Goal: Information Seeking & Learning: Learn about a topic

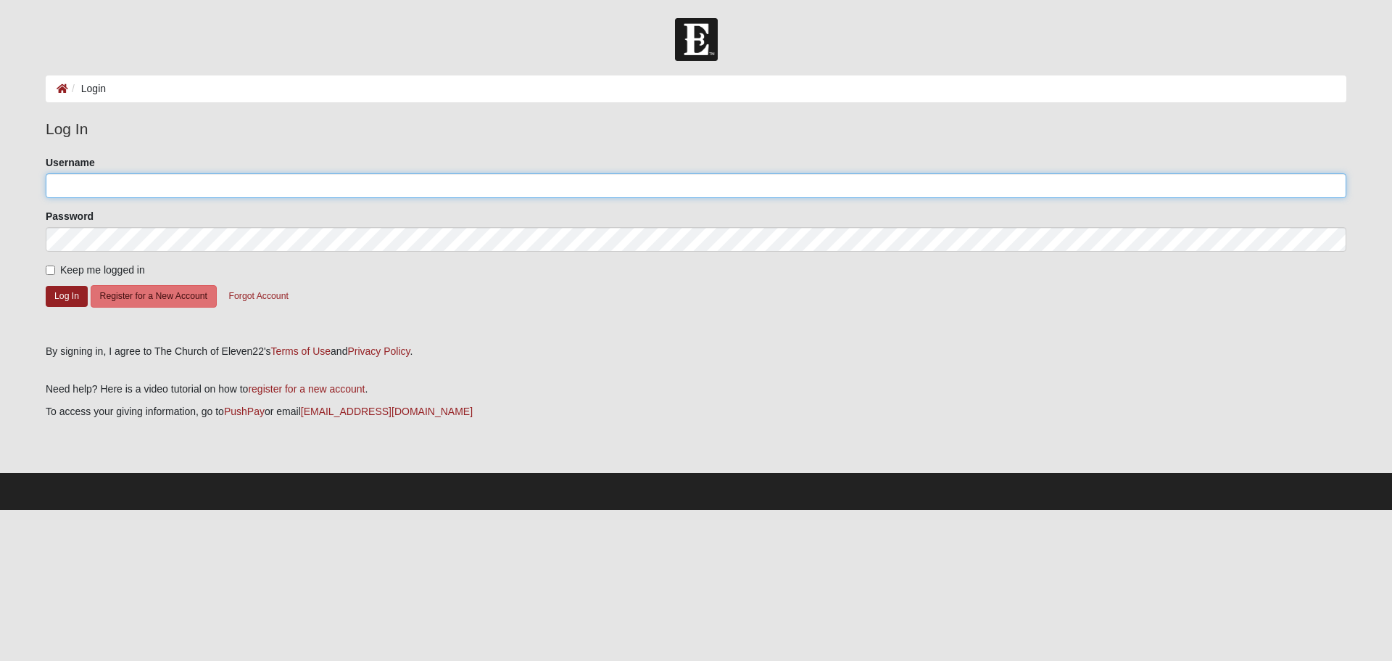
click at [408, 191] on input "Username" at bounding box center [696, 185] width 1301 height 25
type input "alexandrialand"
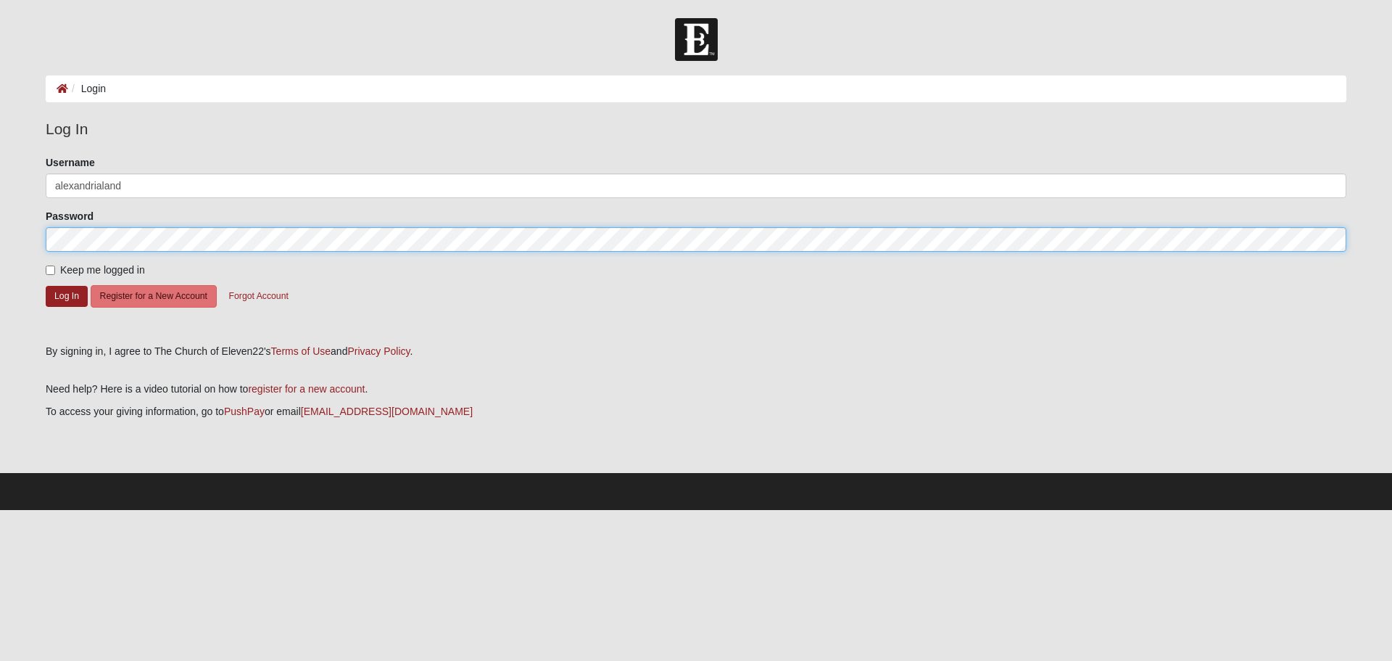
click at [46, 286] on button "Log In" at bounding box center [67, 296] width 42 height 21
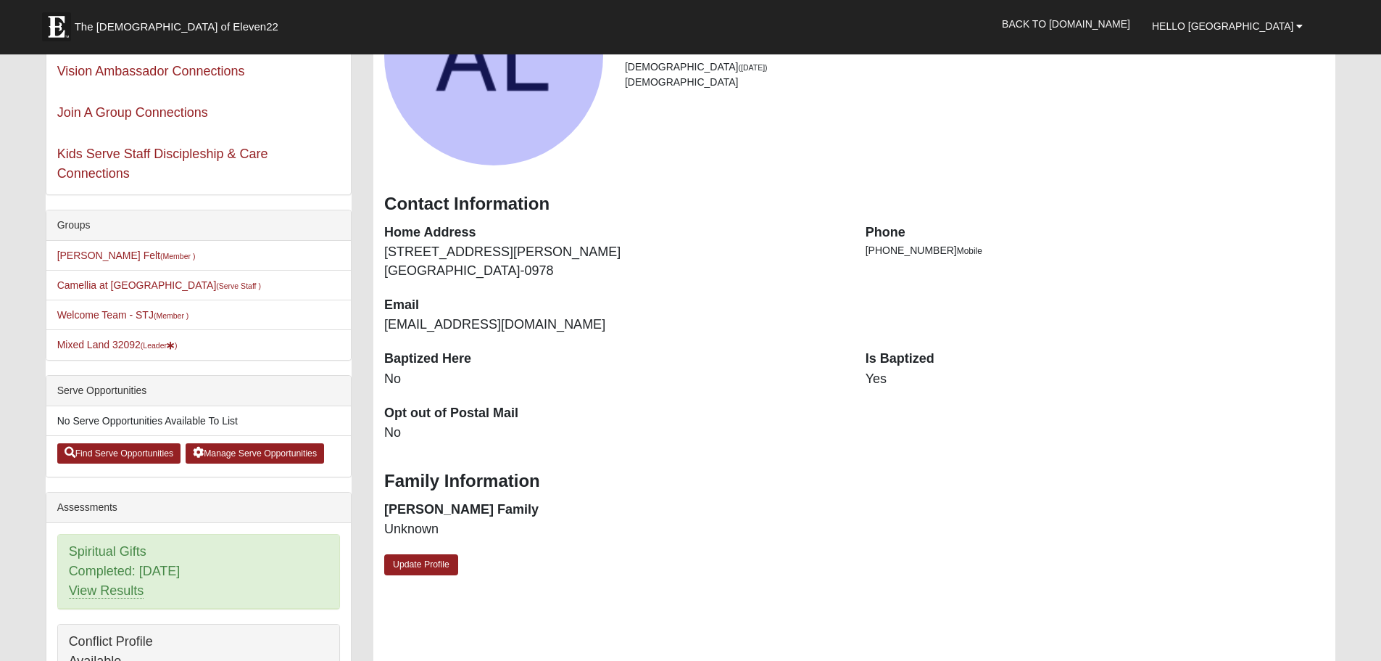
scroll to position [218, 0]
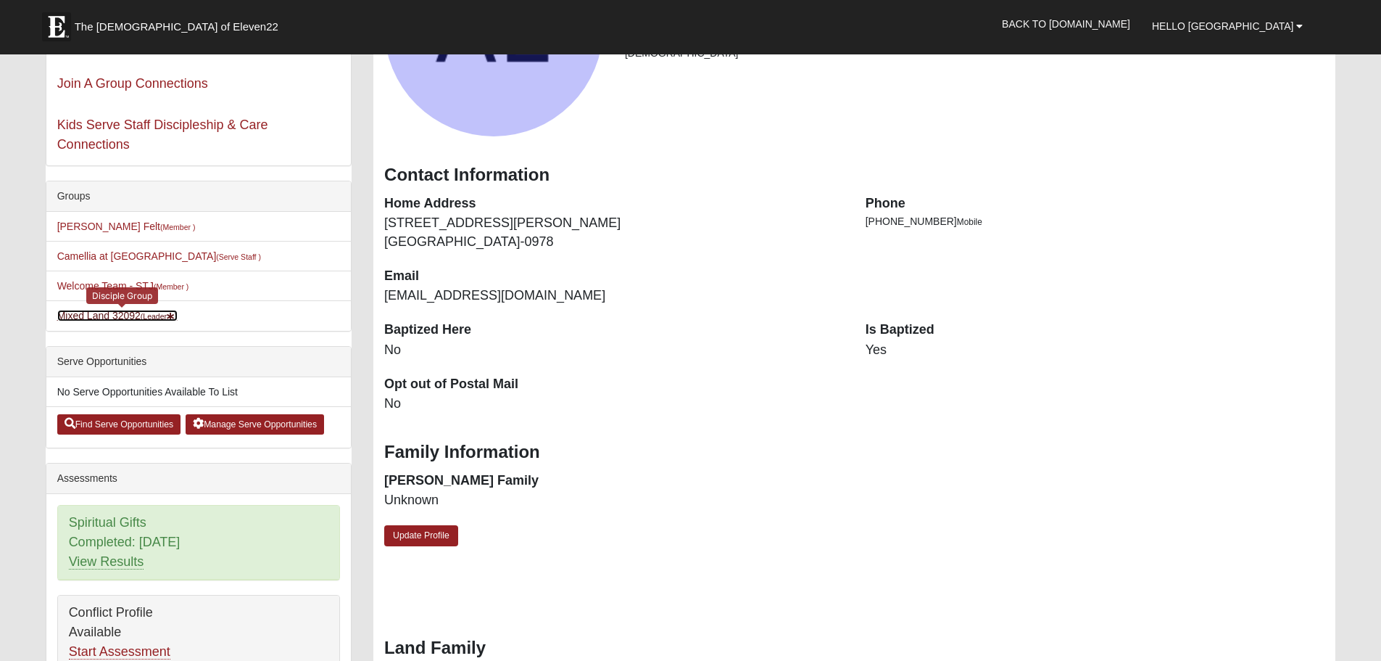
click at [152, 318] on small "(Leader )" at bounding box center [159, 316] width 37 height 9
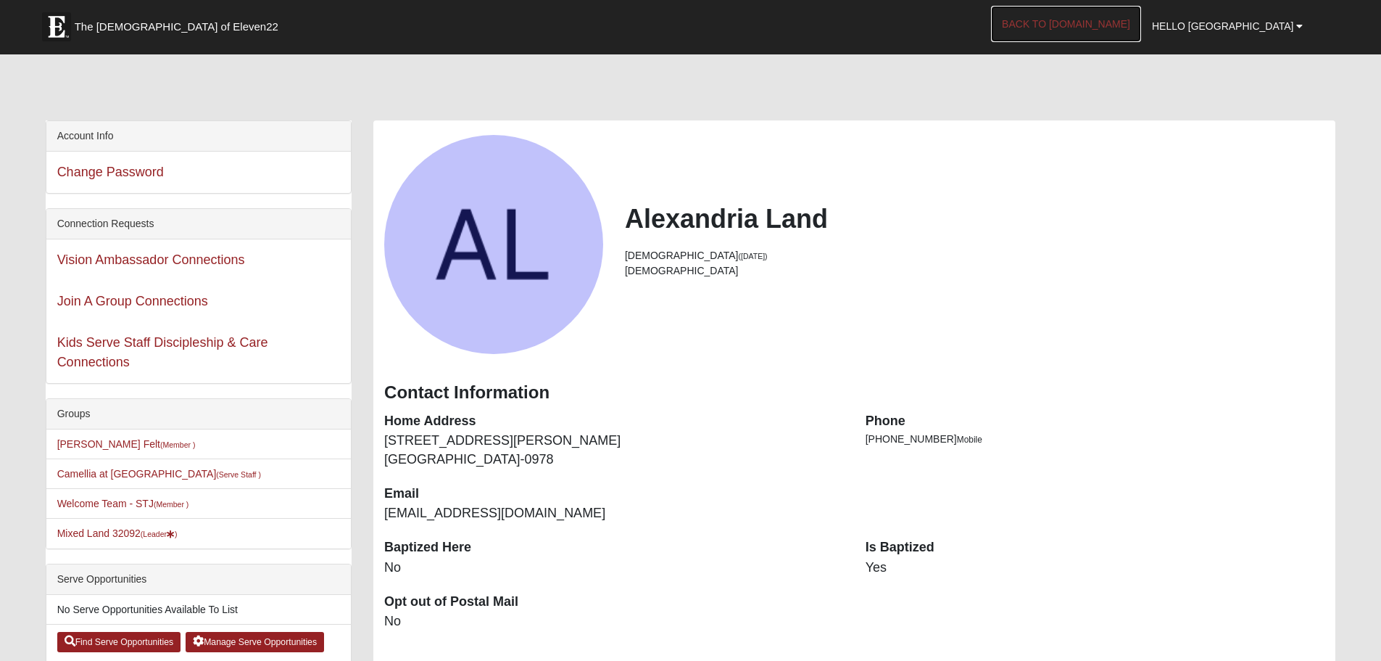
click at [1136, 9] on link "Back to [DOMAIN_NAME]" at bounding box center [1066, 24] width 150 height 36
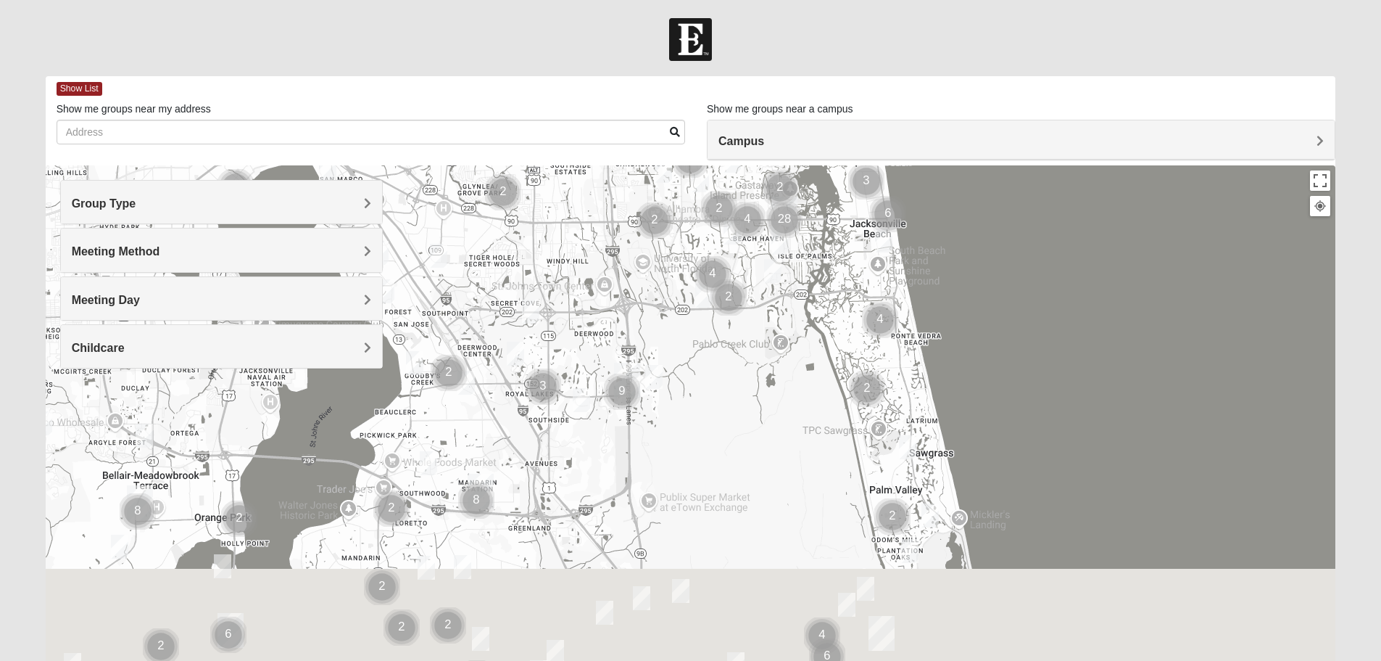
drag, startPoint x: 512, startPoint y: 499, endPoint x: 608, endPoint y: 260, distance: 257.7
click at [608, 260] on div at bounding box center [691, 455] width 1291 height 580
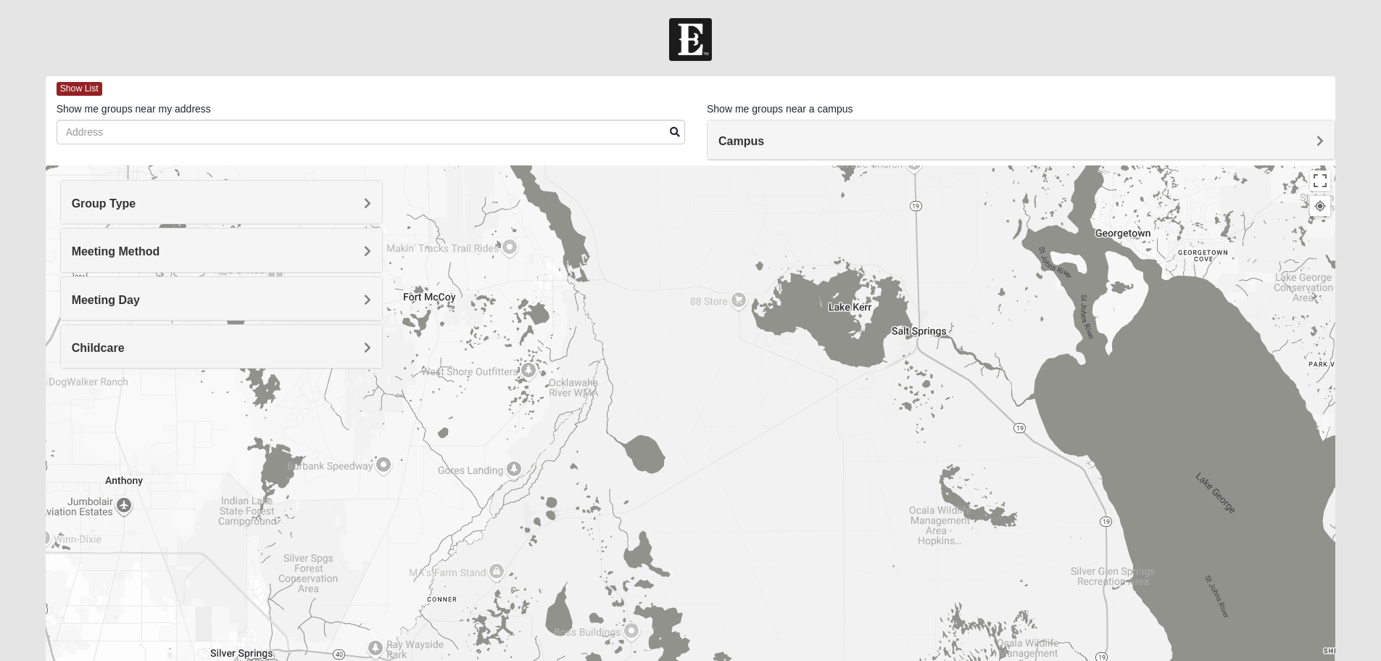
drag, startPoint x: 764, startPoint y: 366, endPoint x: 557, endPoint y: 614, distance: 323.3
click at [557, 614] on div at bounding box center [691, 455] width 1291 height 580
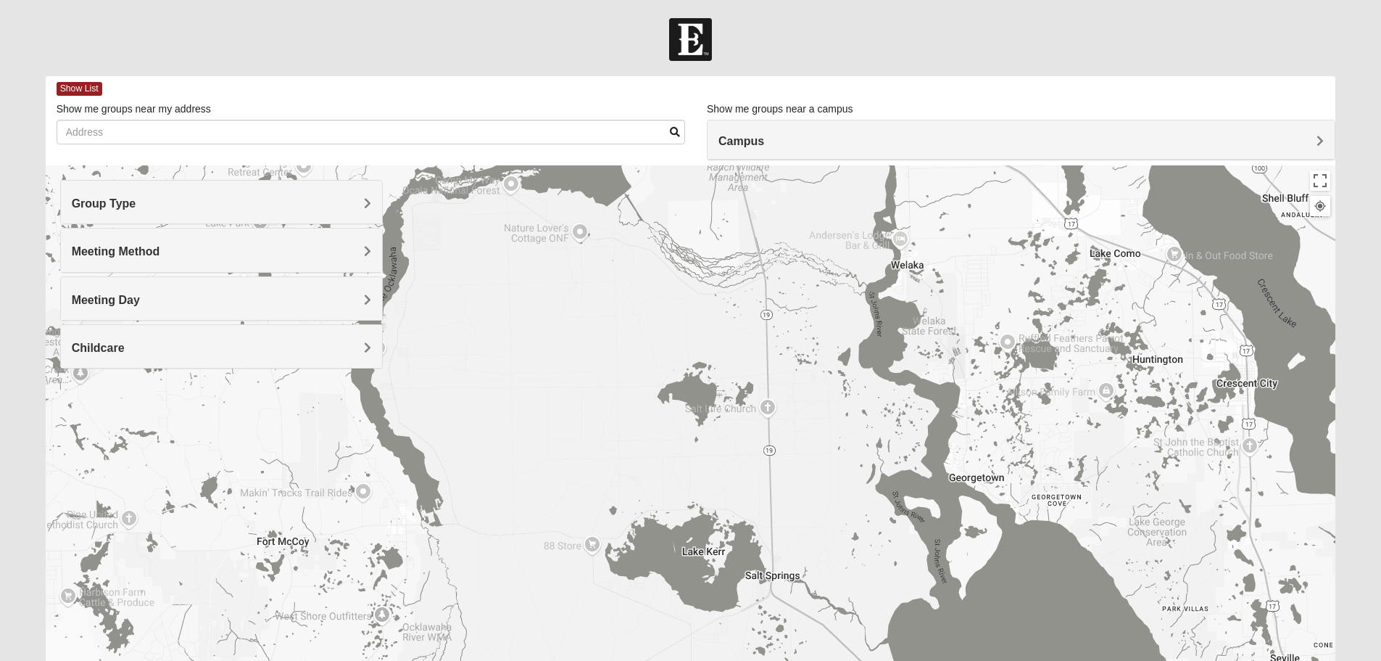
drag, startPoint x: 727, startPoint y: 328, endPoint x: 574, endPoint y: 583, distance: 298.0
click at [574, 583] on div at bounding box center [691, 455] width 1291 height 580
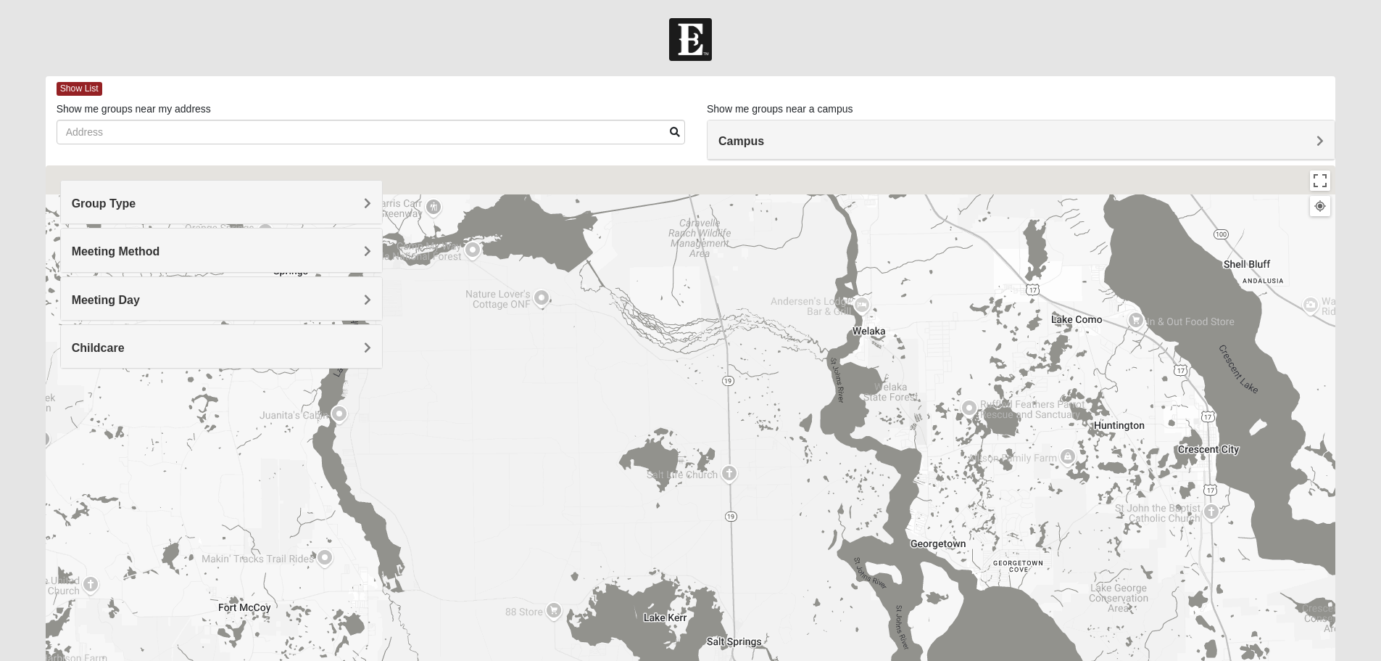
drag, startPoint x: 735, startPoint y: 356, endPoint x: 643, endPoint y: 527, distance: 194.0
click at [643, 527] on div at bounding box center [691, 455] width 1291 height 580
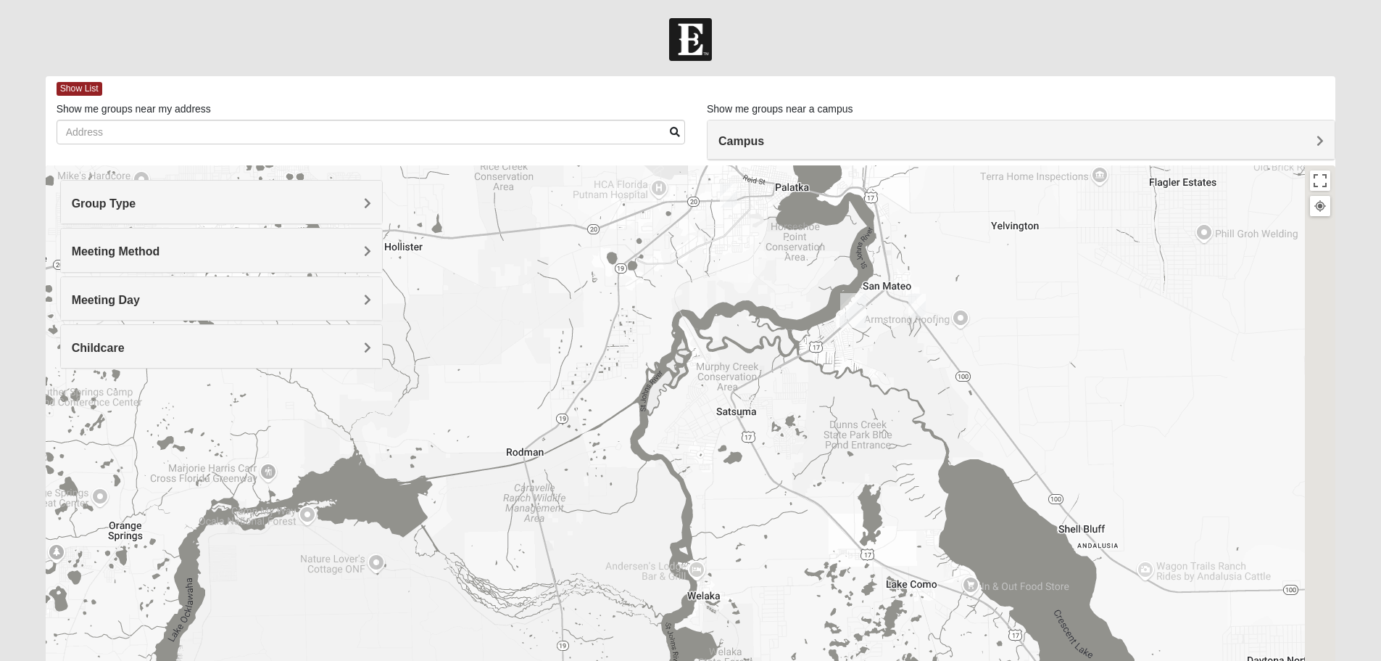
drag, startPoint x: 806, startPoint y: 297, endPoint x: 616, endPoint y: 493, distance: 272.8
click at [616, 493] on div at bounding box center [691, 455] width 1291 height 580
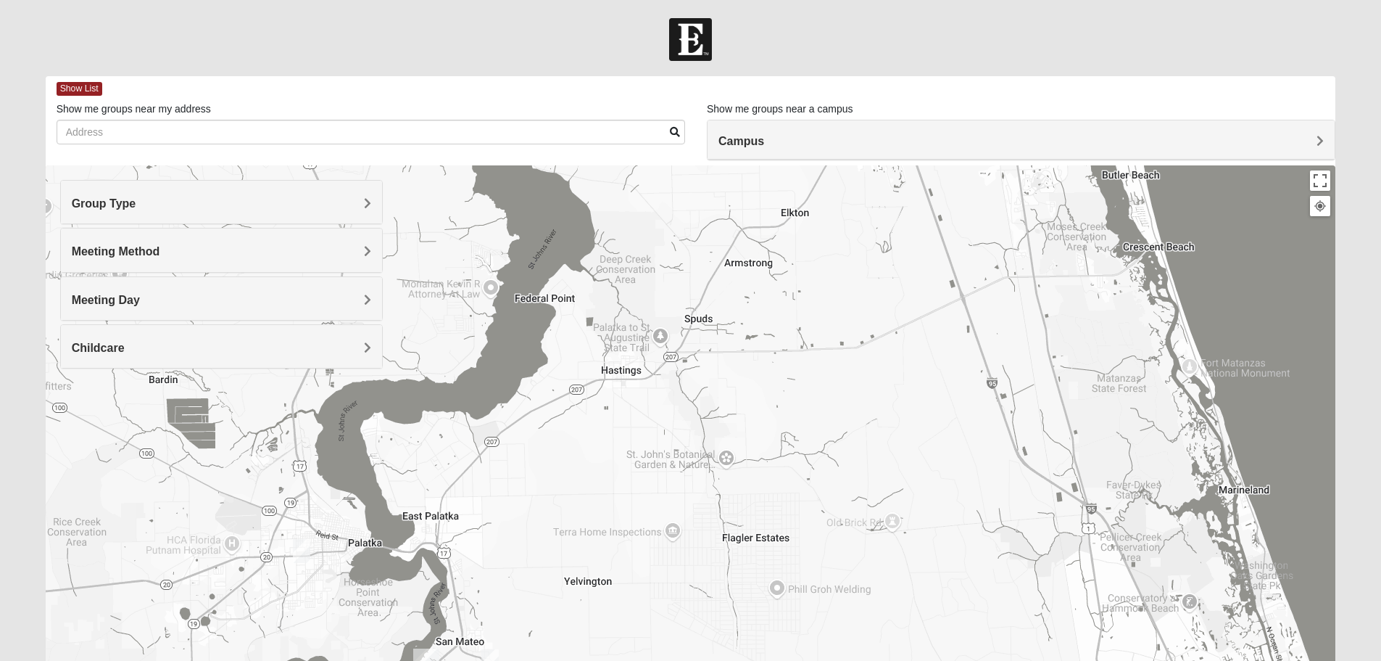
drag, startPoint x: 844, startPoint y: 292, endPoint x: 546, endPoint y: 537, distance: 386.3
click at [546, 537] on div at bounding box center [691, 455] width 1291 height 580
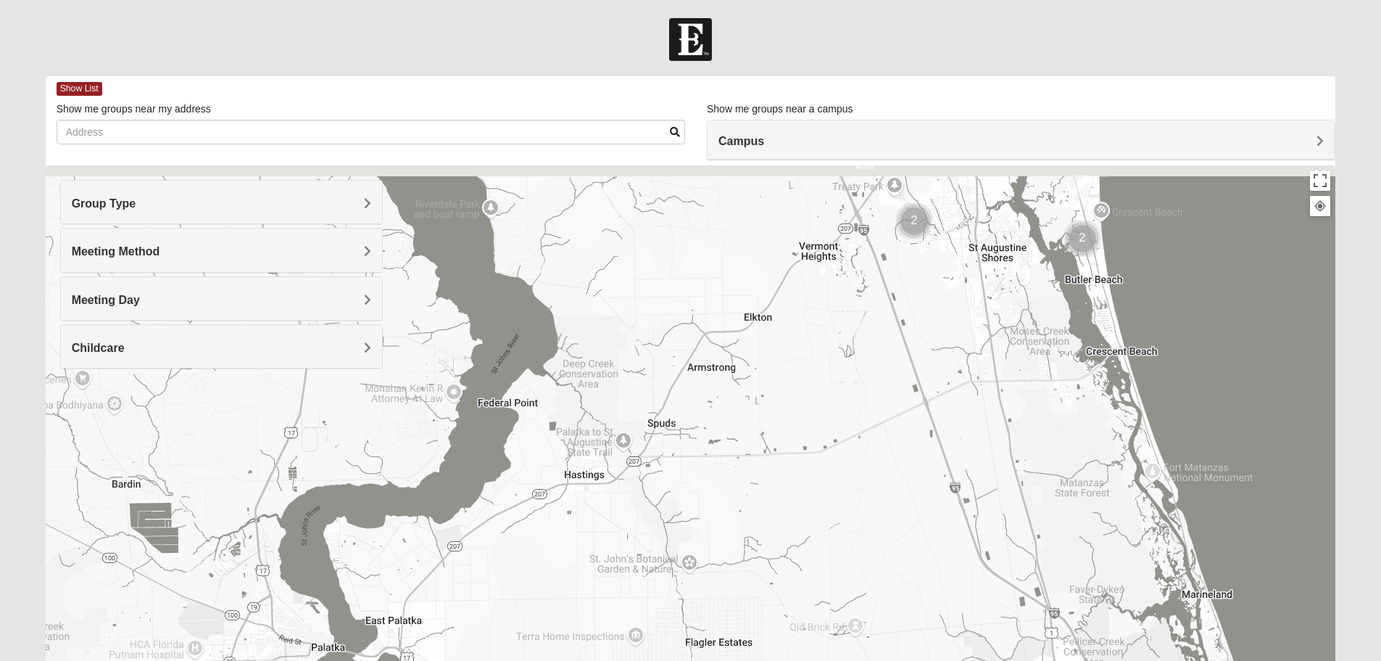
drag, startPoint x: 676, startPoint y: 339, endPoint x: 605, endPoint y: 637, distance: 305.5
click at [605, 637] on div at bounding box center [691, 455] width 1291 height 580
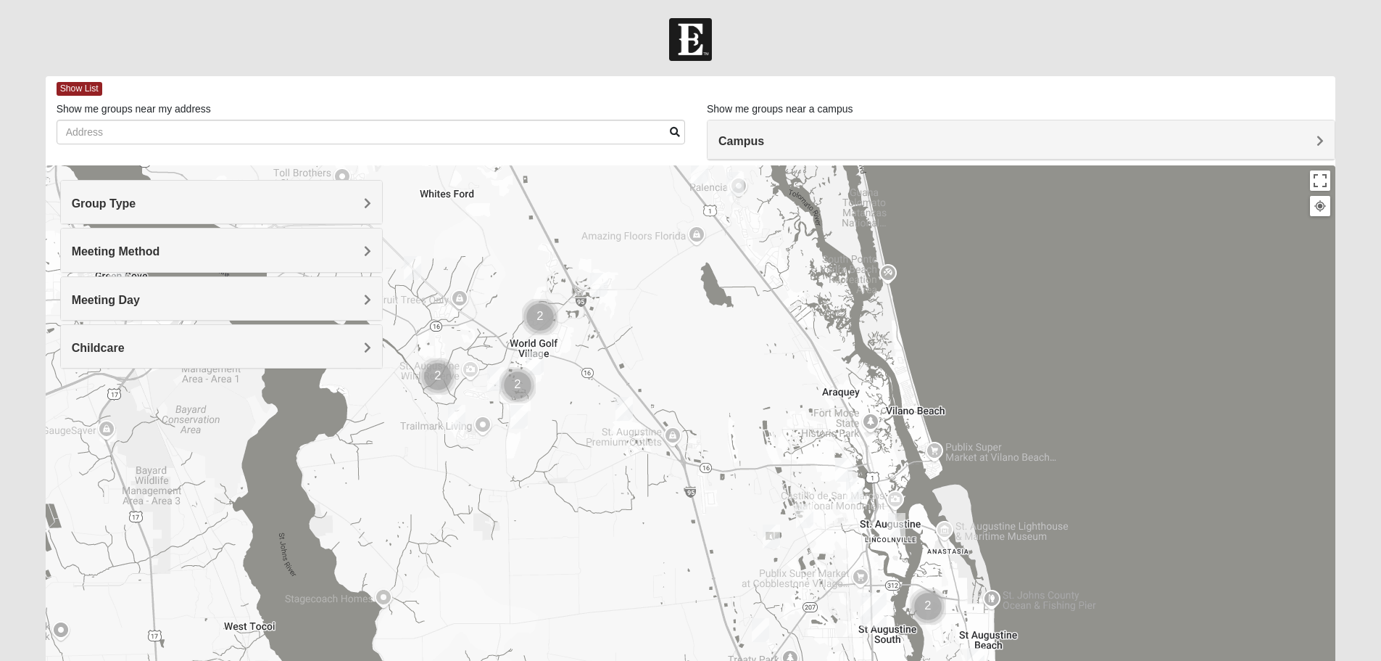
drag, startPoint x: 734, startPoint y: 271, endPoint x: 661, endPoint y: 550, distance: 288.6
click at [661, 550] on div at bounding box center [691, 455] width 1291 height 580
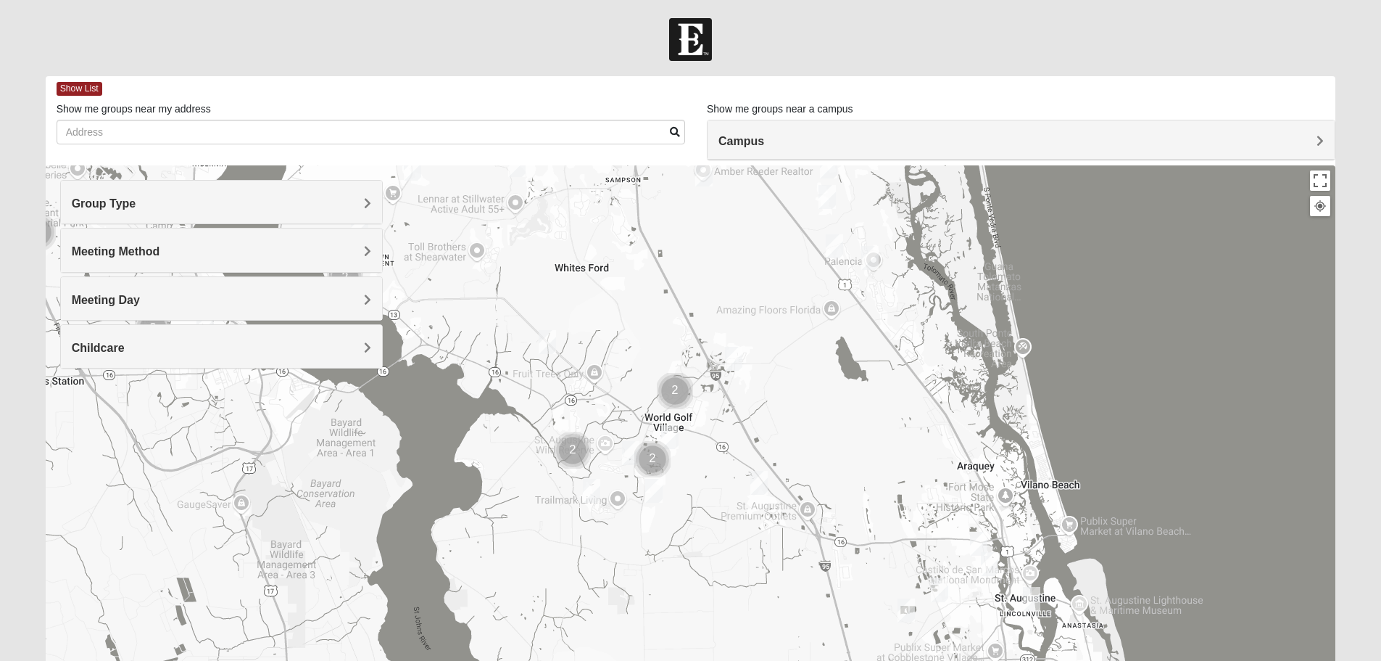
drag, startPoint x: 653, startPoint y: 311, endPoint x: 793, endPoint y: 388, distance: 159.7
click at [793, 388] on div at bounding box center [691, 455] width 1291 height 580
click at [680, 312] on div at bounding box center [691, 455] width 1291 height 580
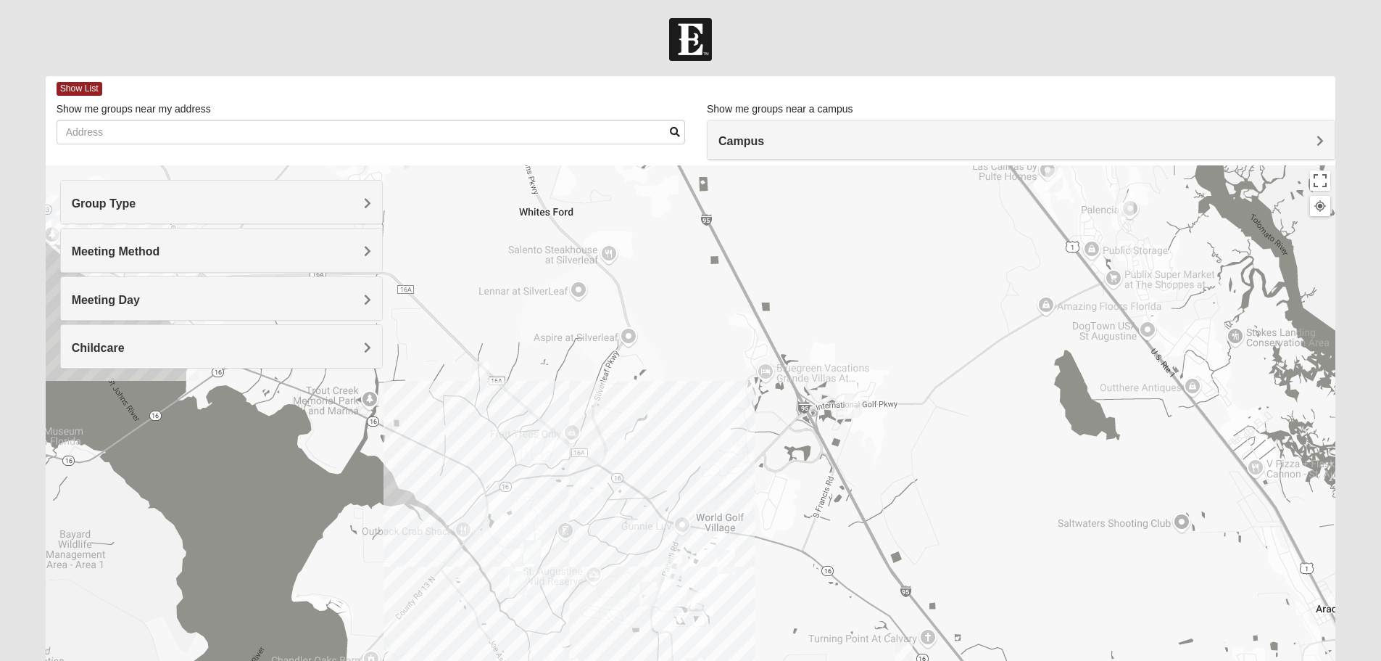
click at [211, 235] on div "Meeting Method" at bounding box center [221, 249] width 321 height 43
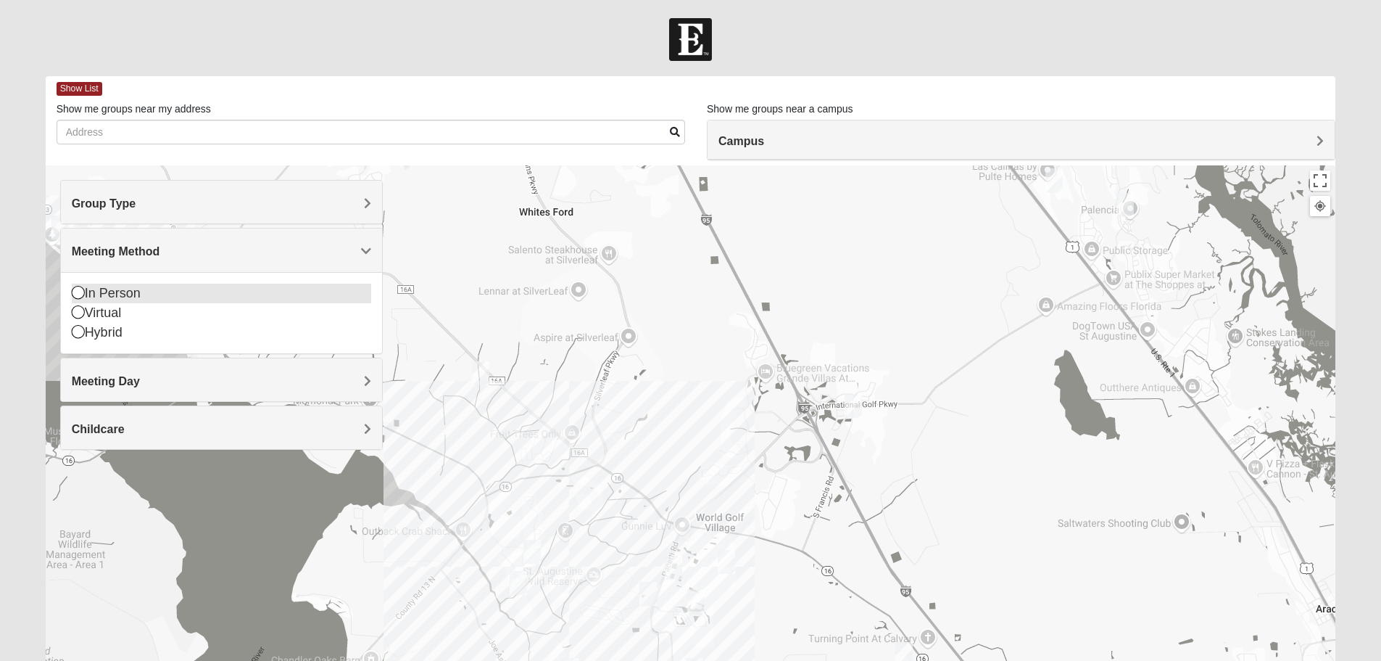
click at [124, 293] on div "In Person" at bounding box center [221, 294] width 299 height 20
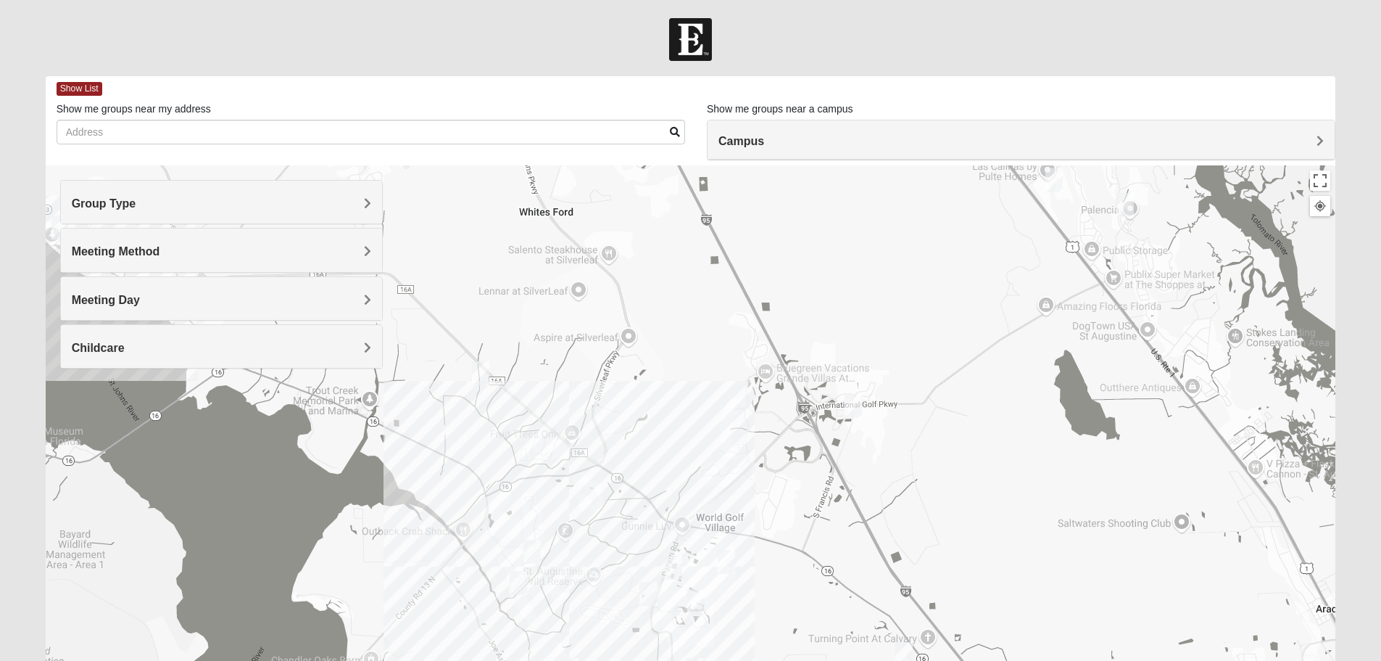
click at [173, 199] on h4 "Group Type" at bounding box center [221, 204] width 299 height 14
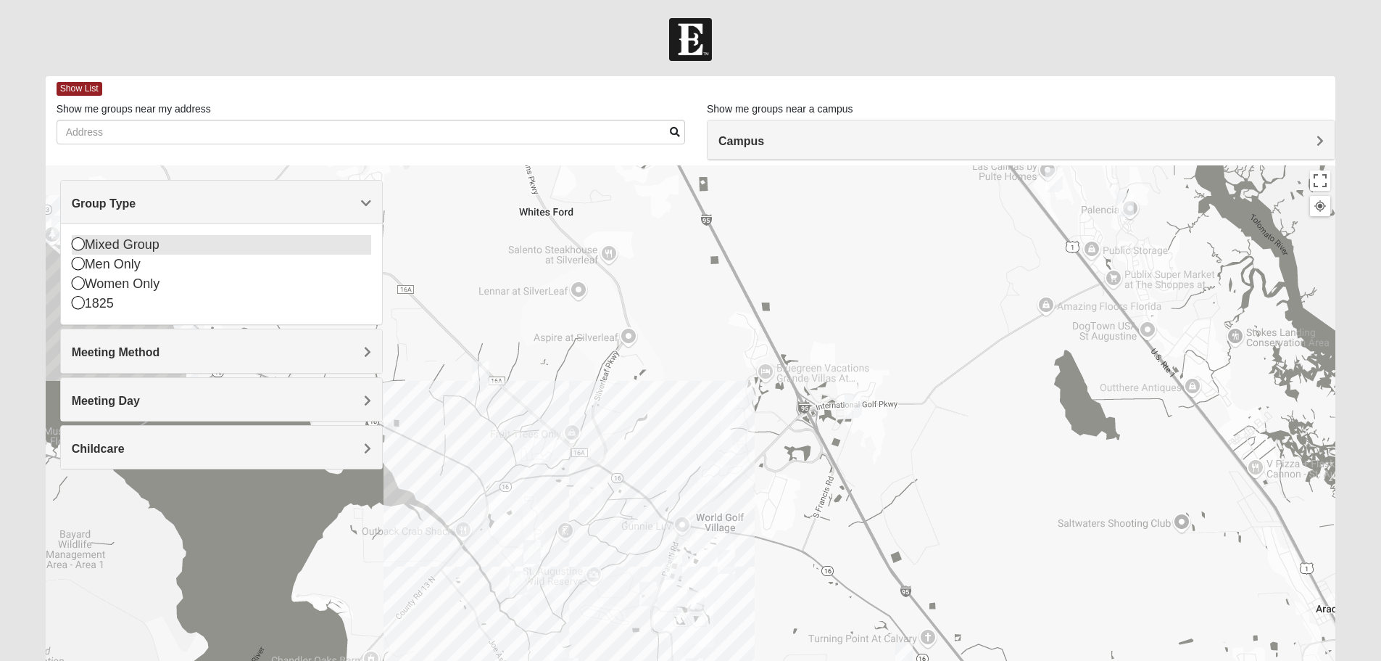
click at [145, 241] on div "Mixed Group" at bounding box center [221, 245] width 299 height 20
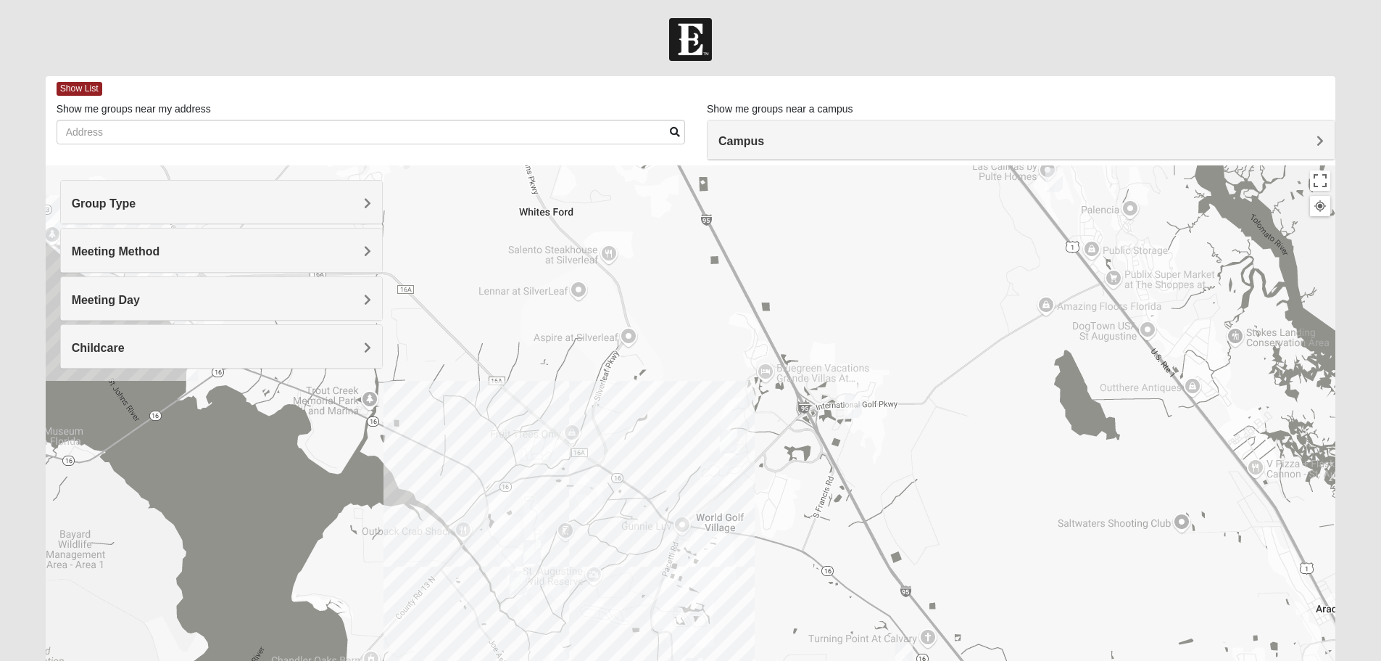
click at [155, 285] on div "Meeting Day" at bounding box center [221, 298] width 321 height 43
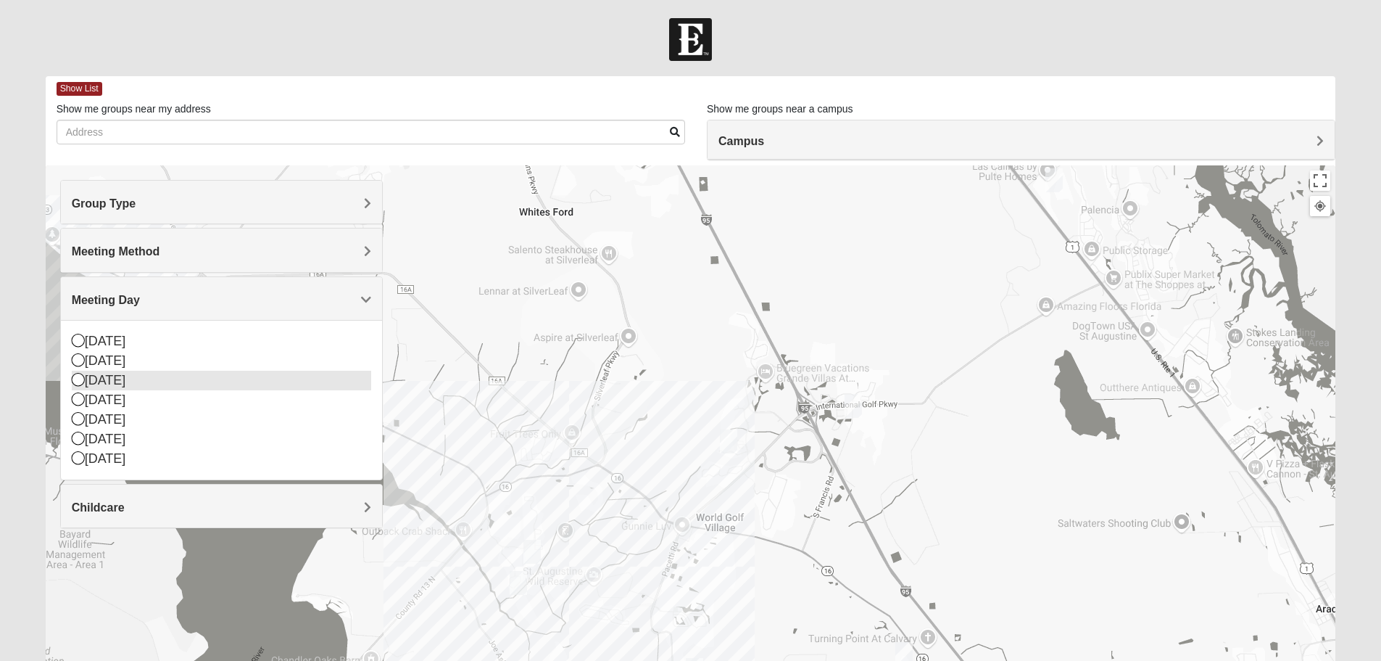
click at [128, 381] on div "[DATE]" at bounding box center [221, 381] width 299 height 20
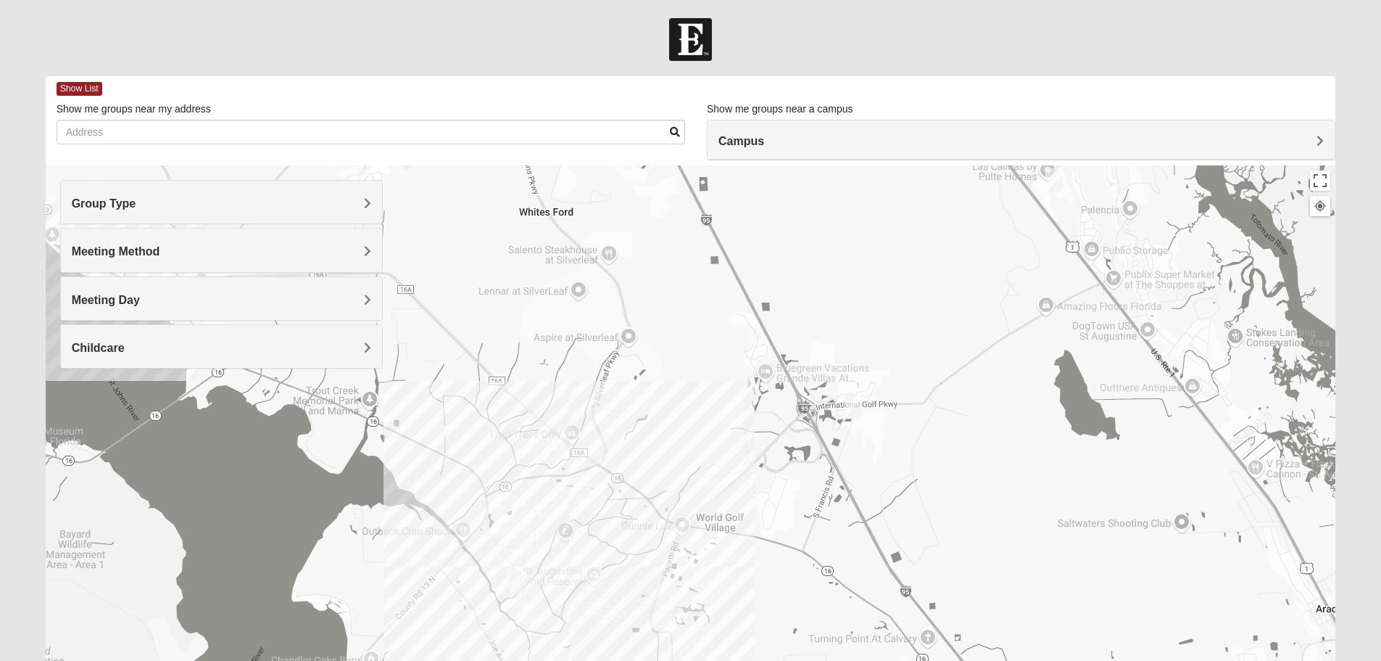
click at [173, 341] on h4 "Childcare" at bounding box center [221, 348] width 299 height 14
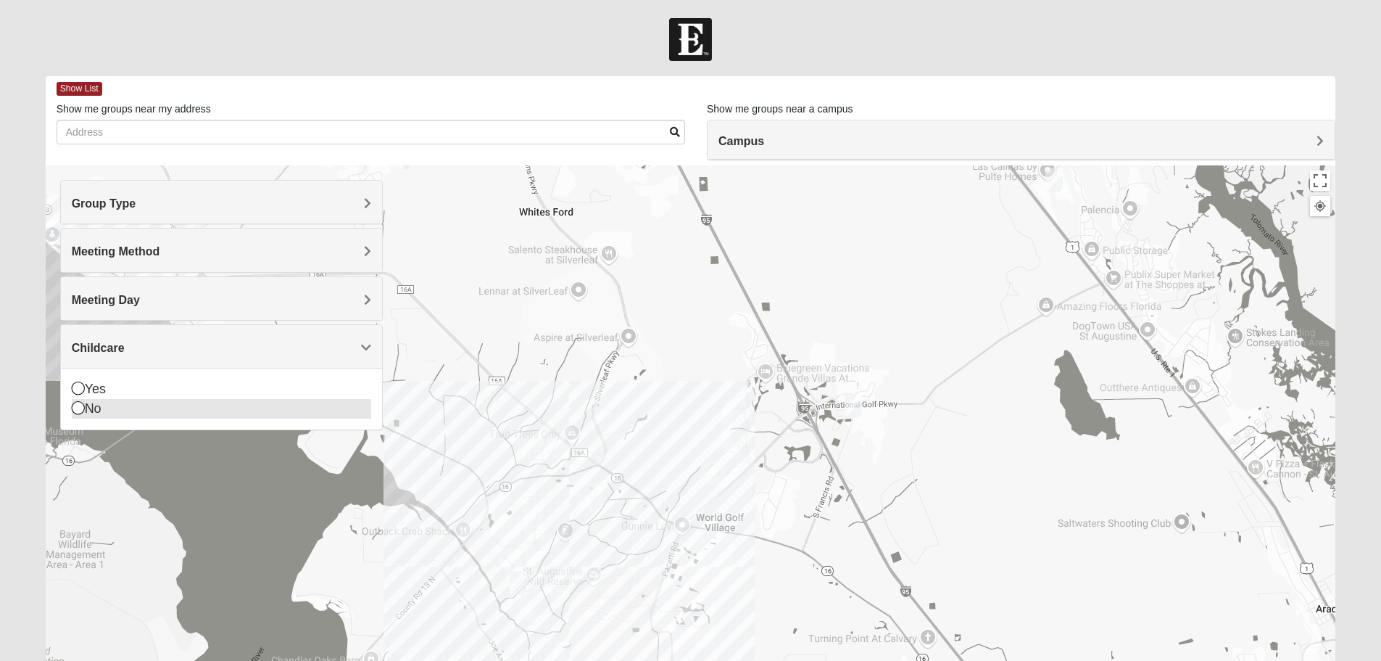
click at [140, 404] on div "No" at bounding box center [221, 409] width 299 height 20
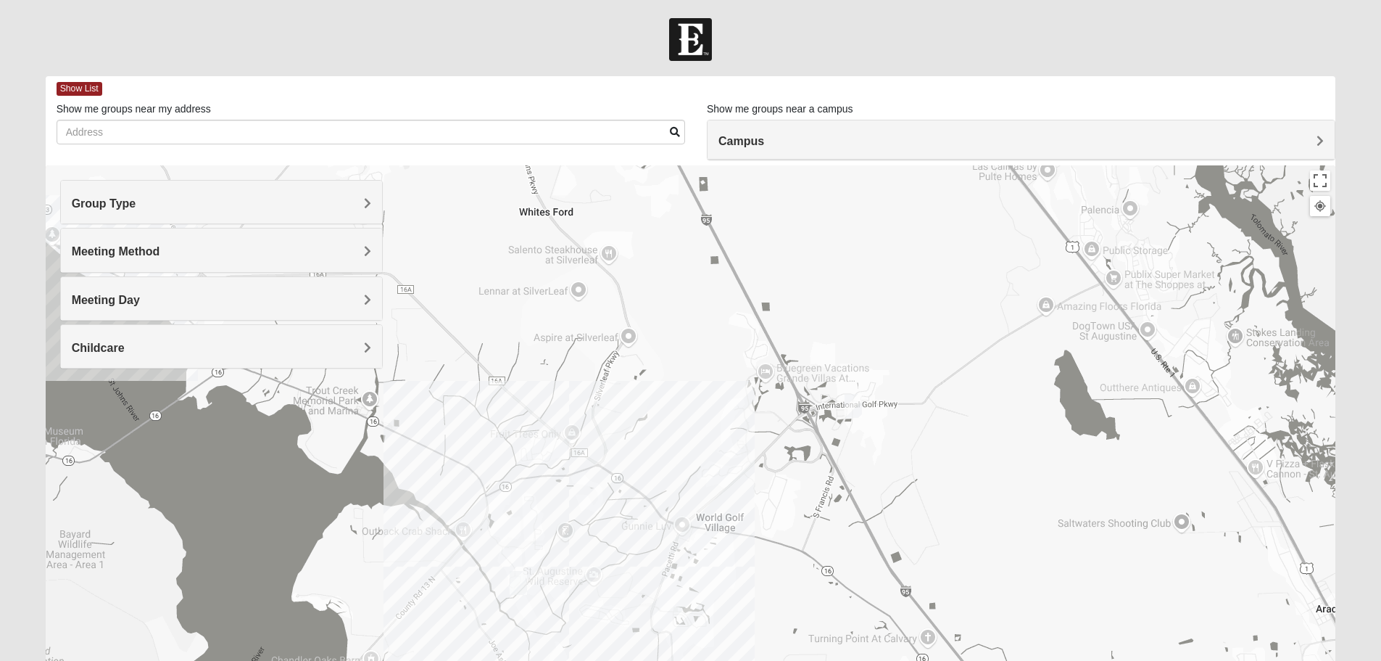
click at [848, 409] on img "Mixed Owen/Monk 32095" at bounding box center [853, 406] width 17 height 24
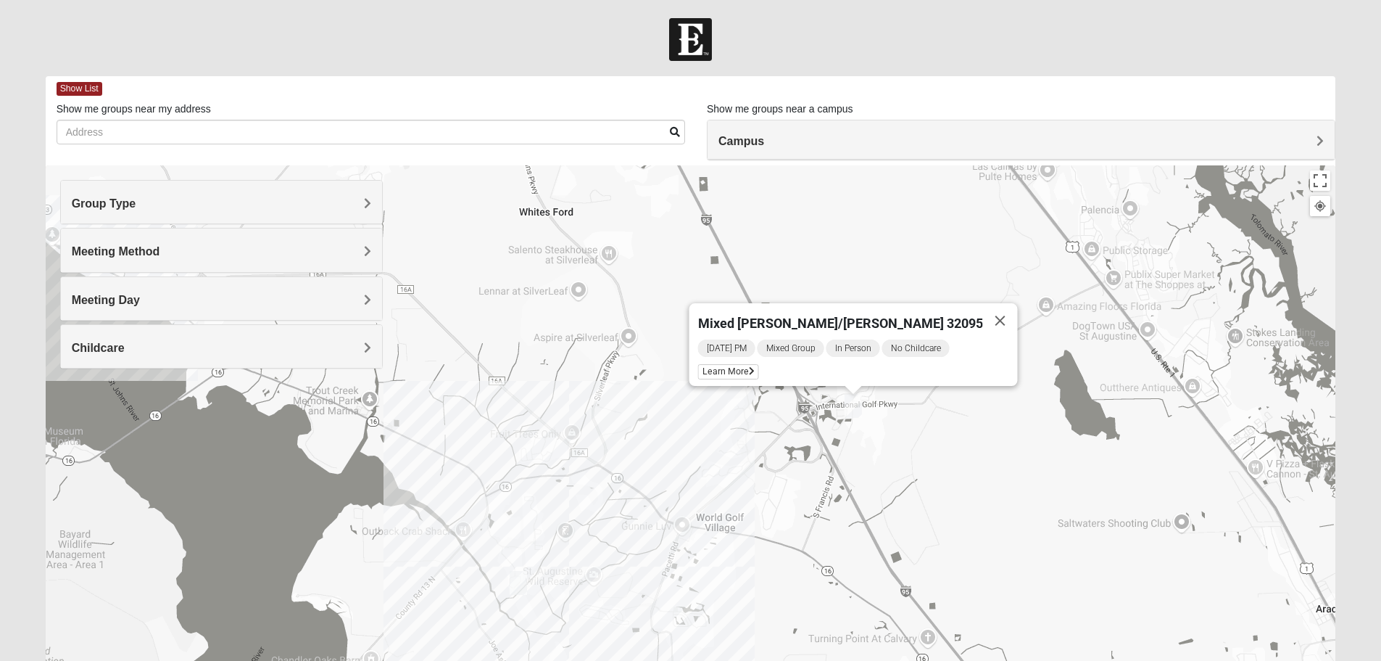
click at [521, 584] on img "Mixed Kruse 32092" at bounding box center [518, 583] width 17 height 24
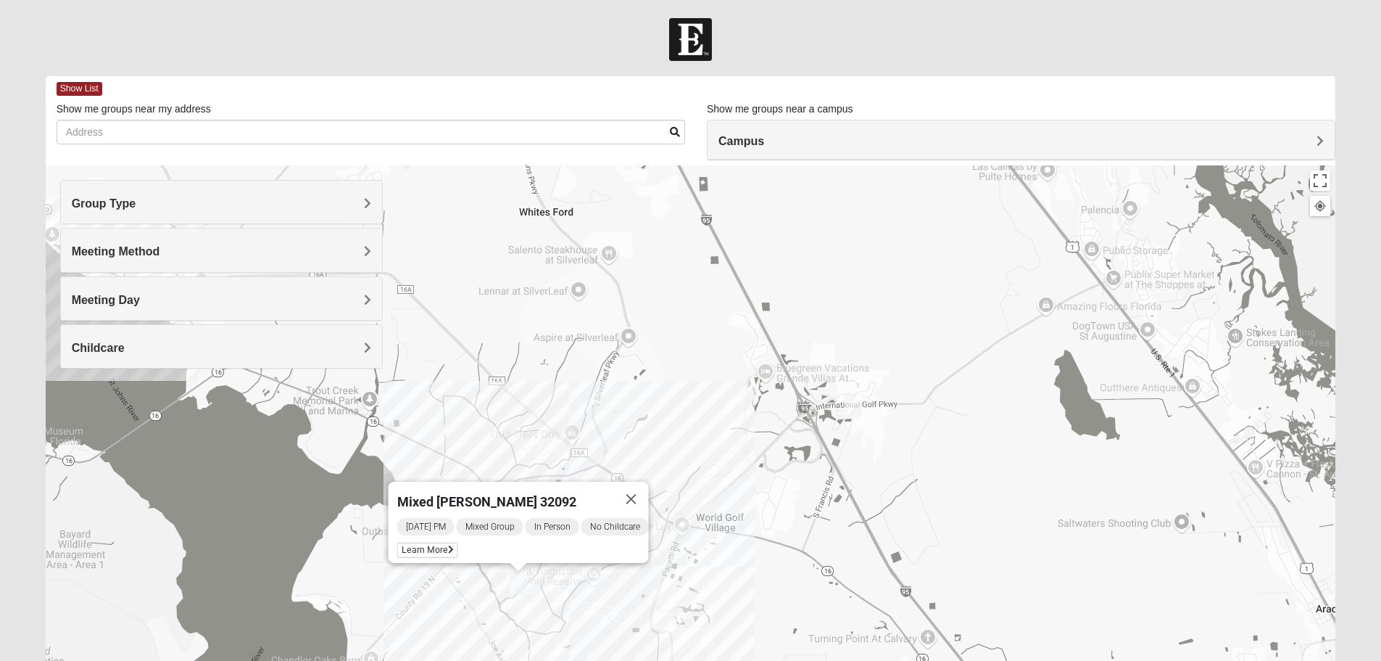
click at [719, 421] on div "Mixed [PERSON_NAME] 32092 [DATE] PM Mixed Group In Person No Childcare Learn Mo…" at bounding box center [691, 455] width 1291 height 580
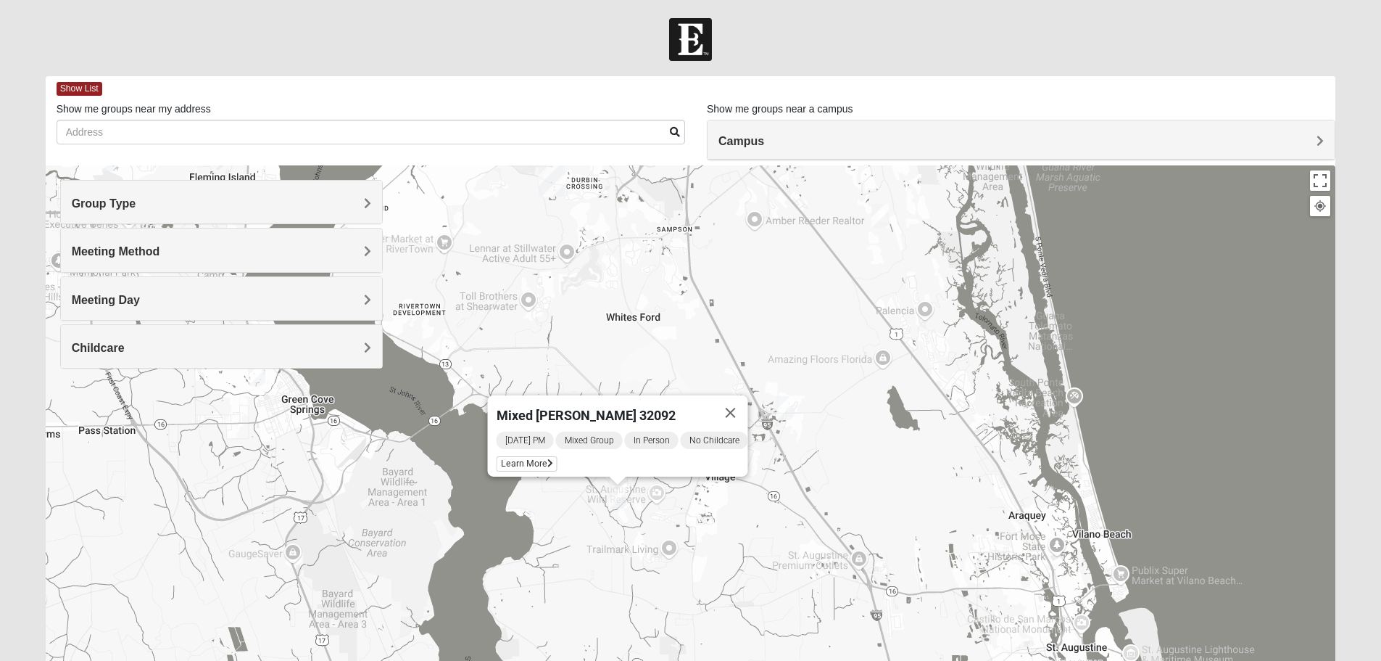
click at [881, 221] on img "Mixed Adams 32081" at bounding box center [880, 216] width 17 height 24
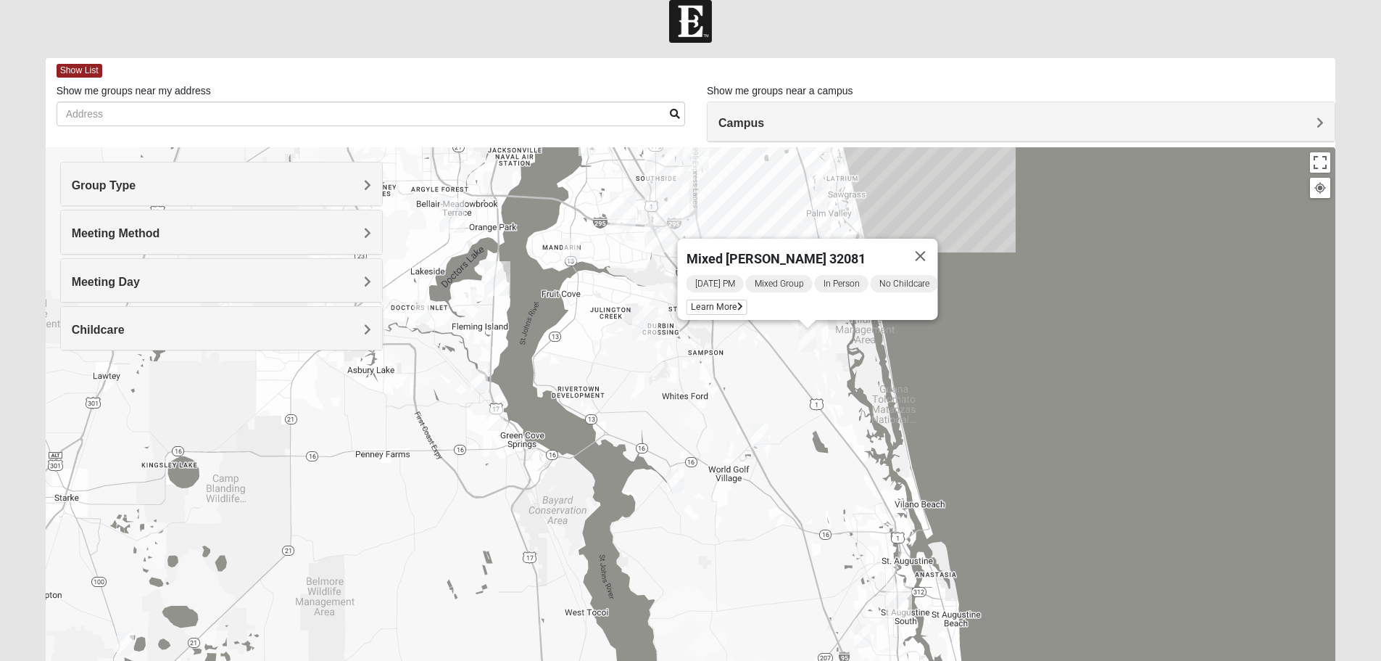
scroll to position [25, 0]
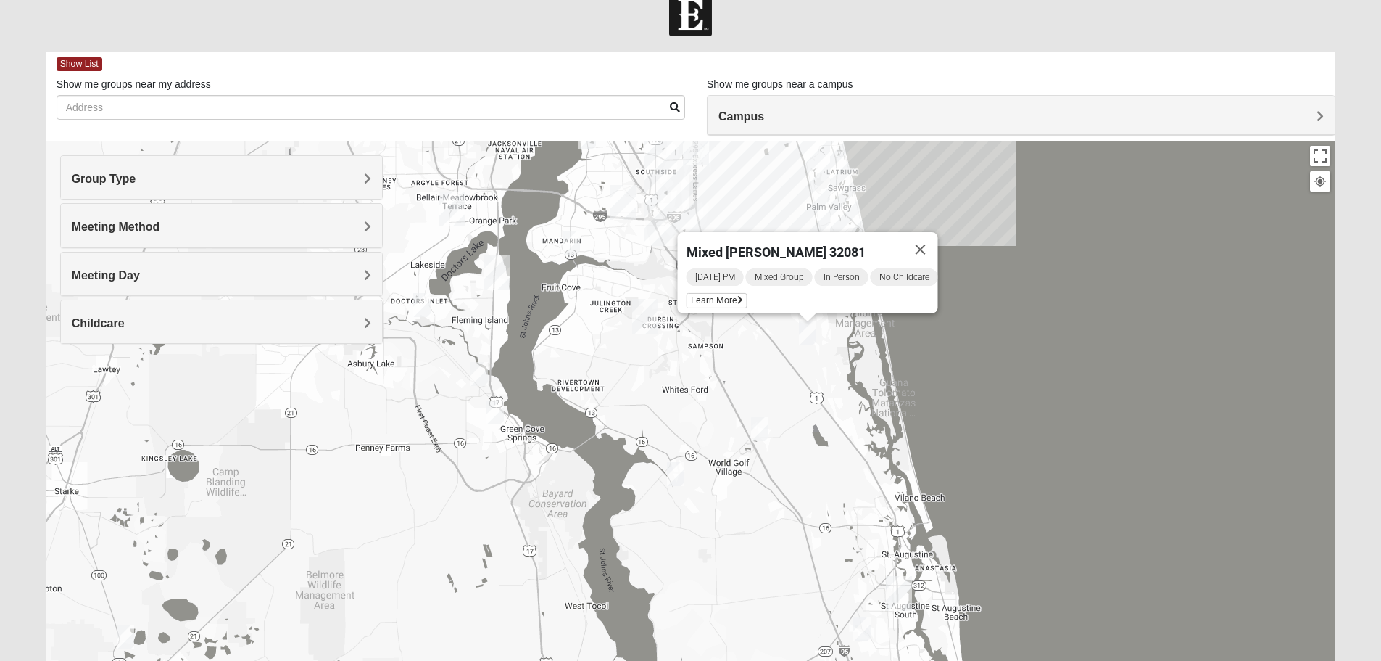
click at [500, 408] on img "Mixed Godwin 32043" at bounding box center [495, 412] width 17 height 24
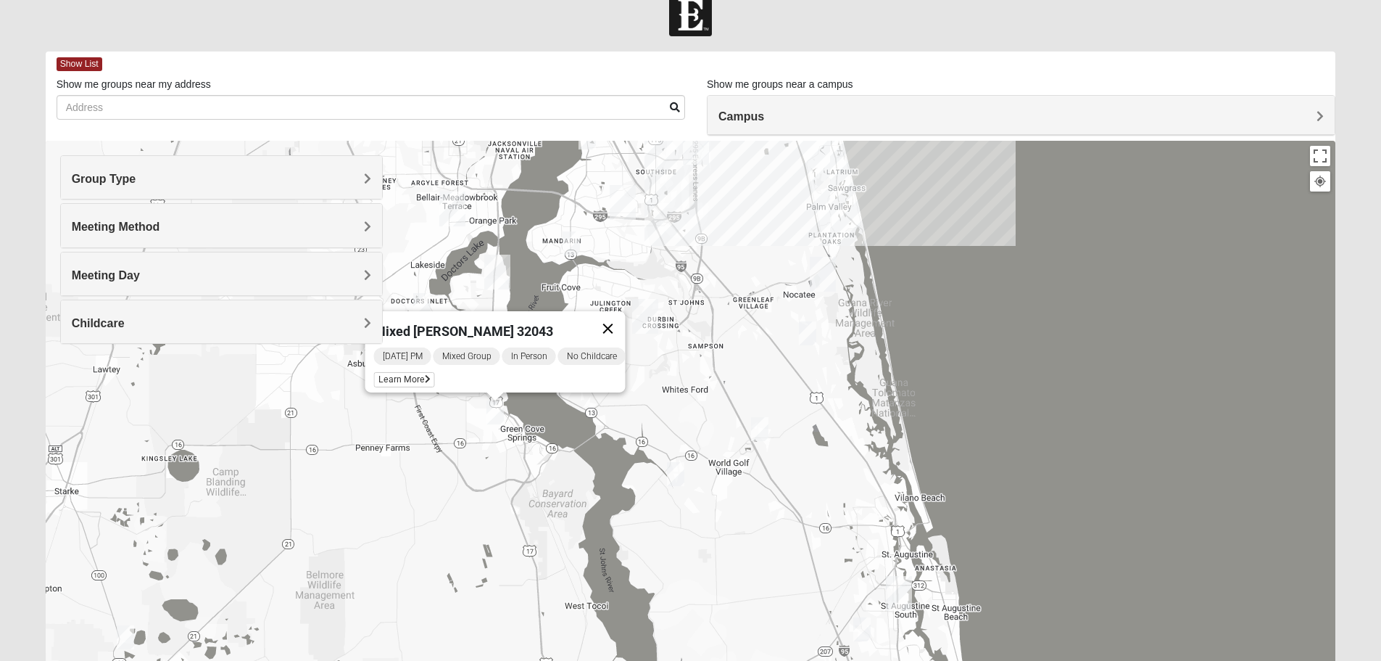
click at [621, 318] on button "Close" at bounding box center [607, 328] width 35 height 35
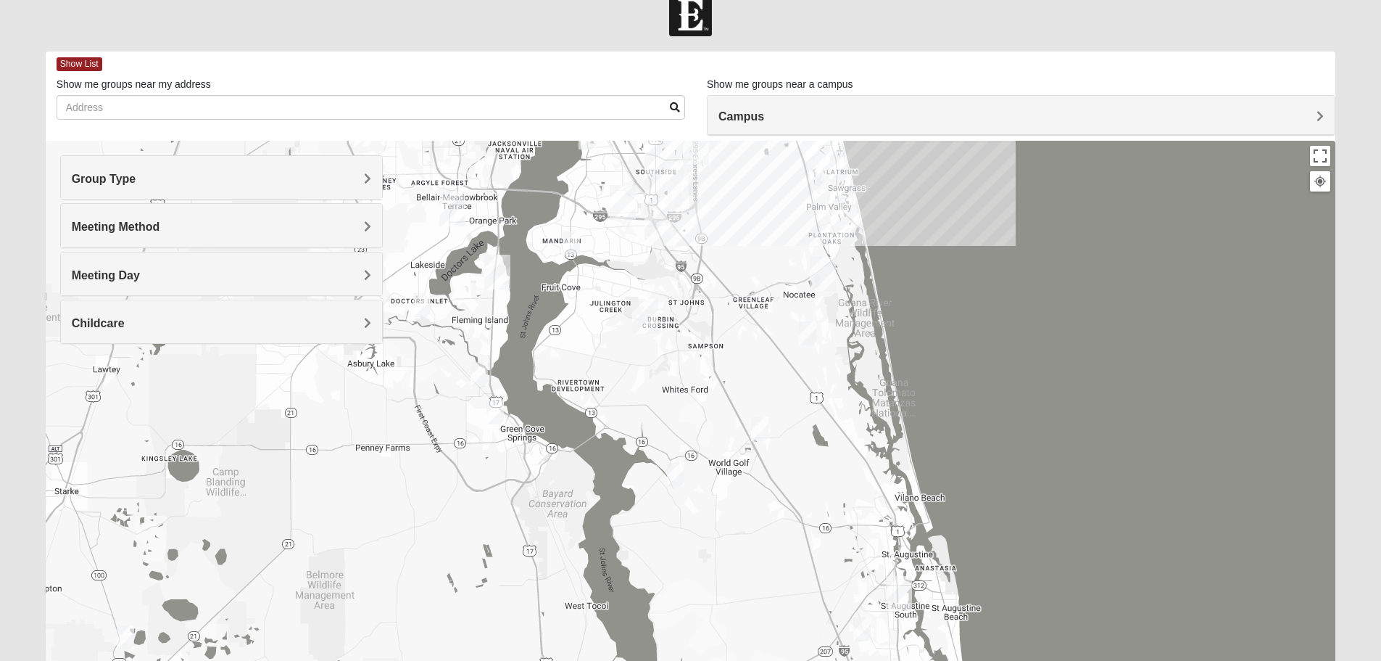
click at [481, 376] on img "Mixed Bowers 32043" at bounding box center [479, 374] width 17 height 24
click at [604, 273] on button "Close" at bounding box center [591, 290] width 35 height 35
click at [418, 302] on img "Mixed Atwood 32068" at bounding box center [421, 305] width 17 height 24
click at [542, 210] on button "Close" at bounding box center [534, 221] width 35 height 35
click at [862, 627] on img "Mixed McClellan 32086" at bounding box center [861, 629] width 17 height 24
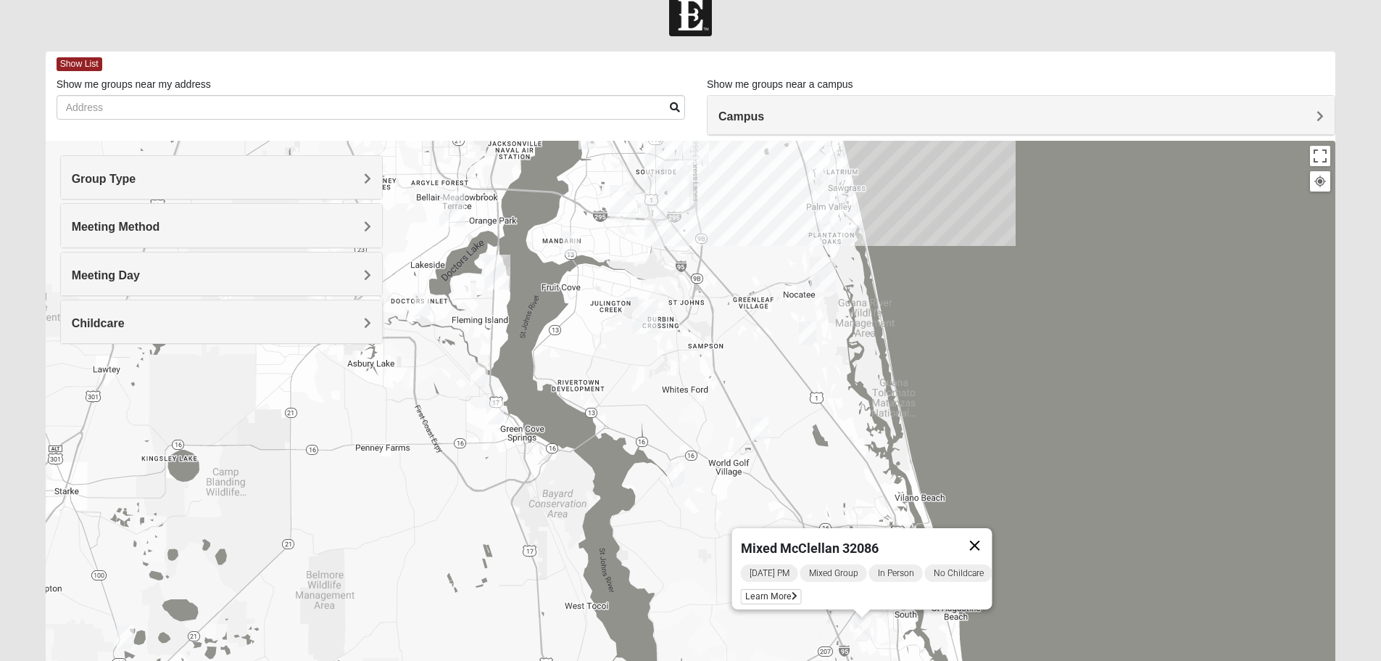
click at [983, 534] on button "Close" at bounding box center [974, 545] width 35 height 35
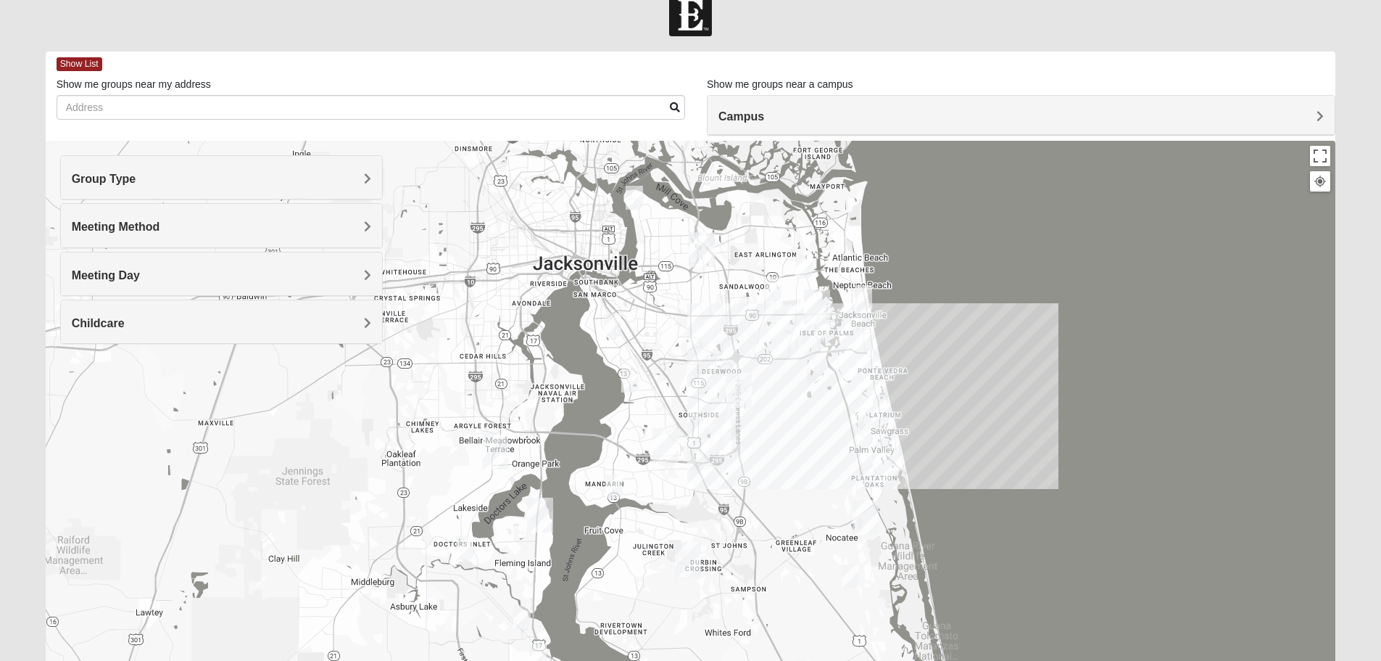
drag, startPoint x: 713, startPoint y: 289, endPoint x: 768, endPoint y: 556, distance: 273.2
click at [768, 556] on div at bounding box center [691, 431] width 1291 height 580
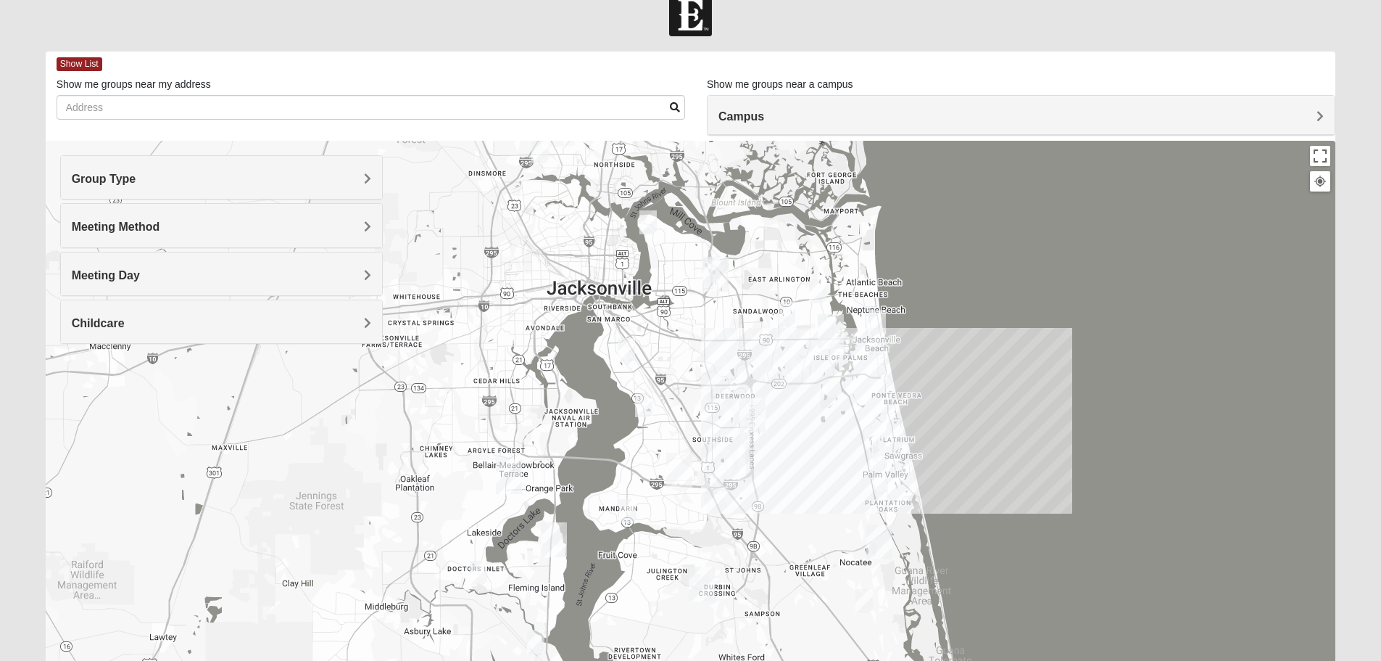
click at [645, 401] on img "Mixed Roulette 32217" at bounding box center [643, 405] width 17 height 24
click at [761, 304] on button "Close" at bounding box center [756, 321] width 35 height 35
click at [629, 348] on img "Mixed Brown 32207" at bounding box center [626, 350] width 17 height 24
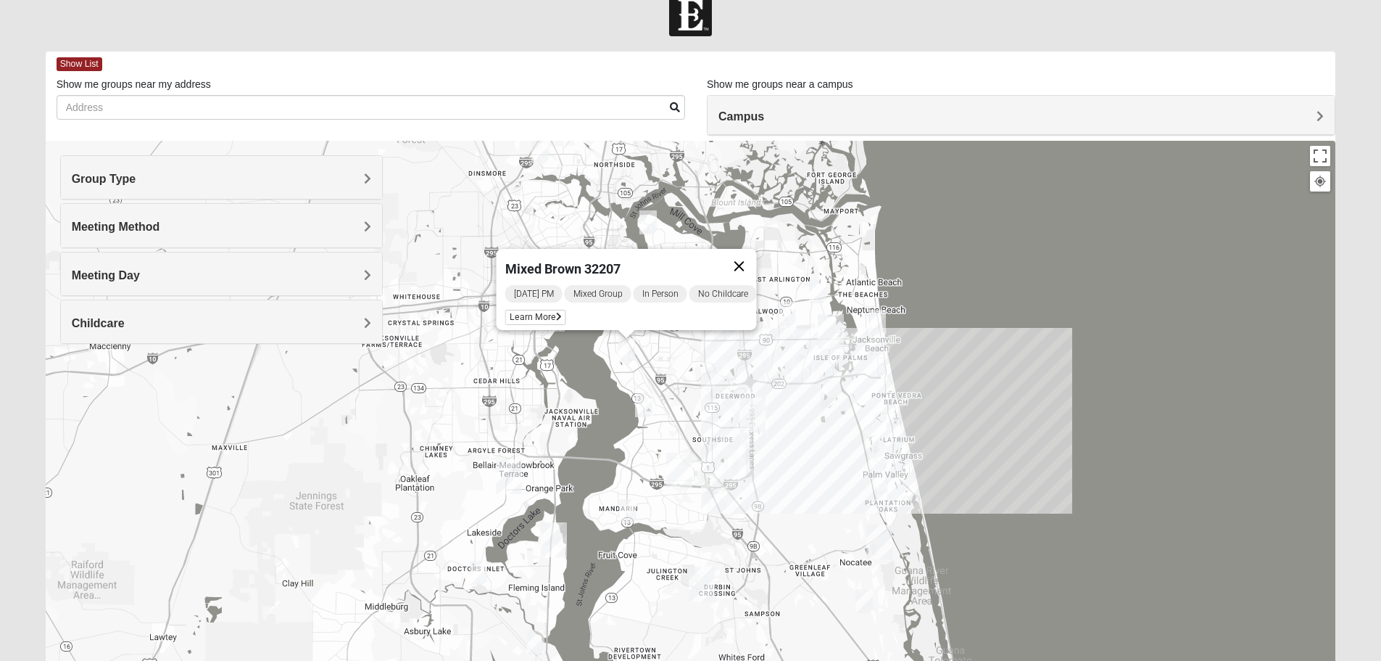
click at [745, 255] on button "Close" at bounding box center [739, 266] width 35 height 35
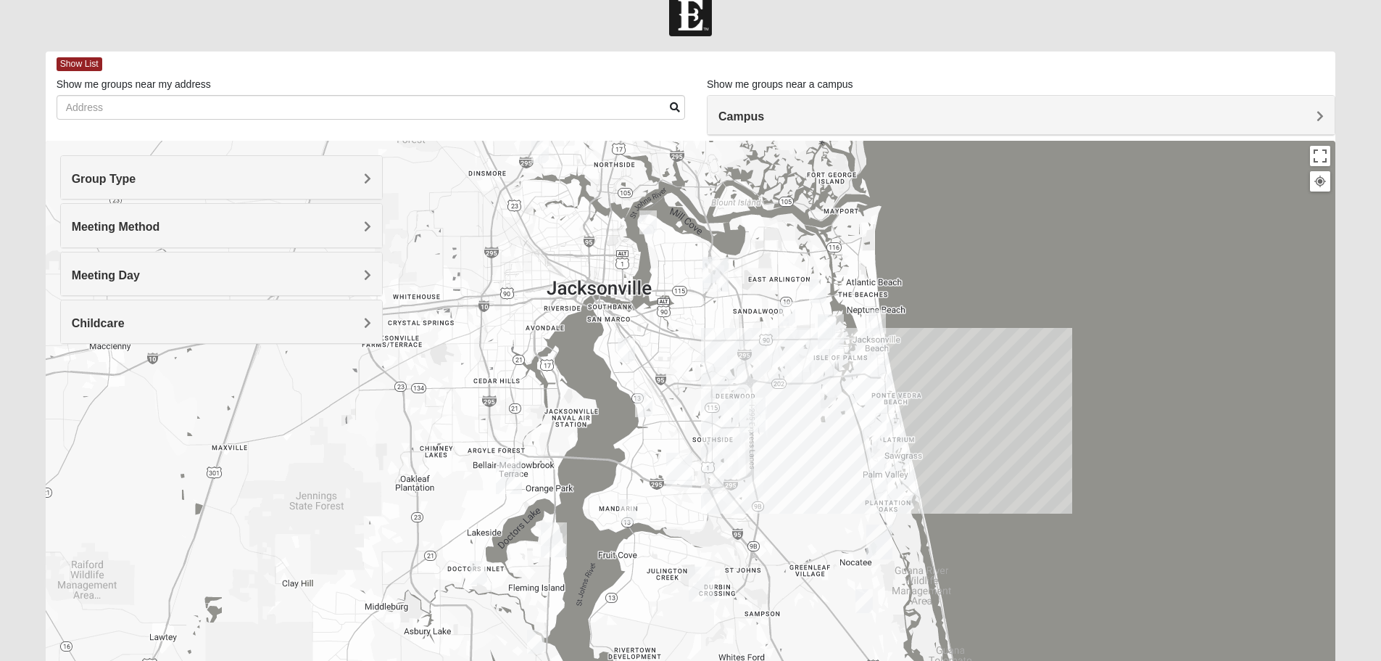
click at [645, 220] on img "Mixed Walker 32277" at bounding box center [648, 222] width 17 height 24
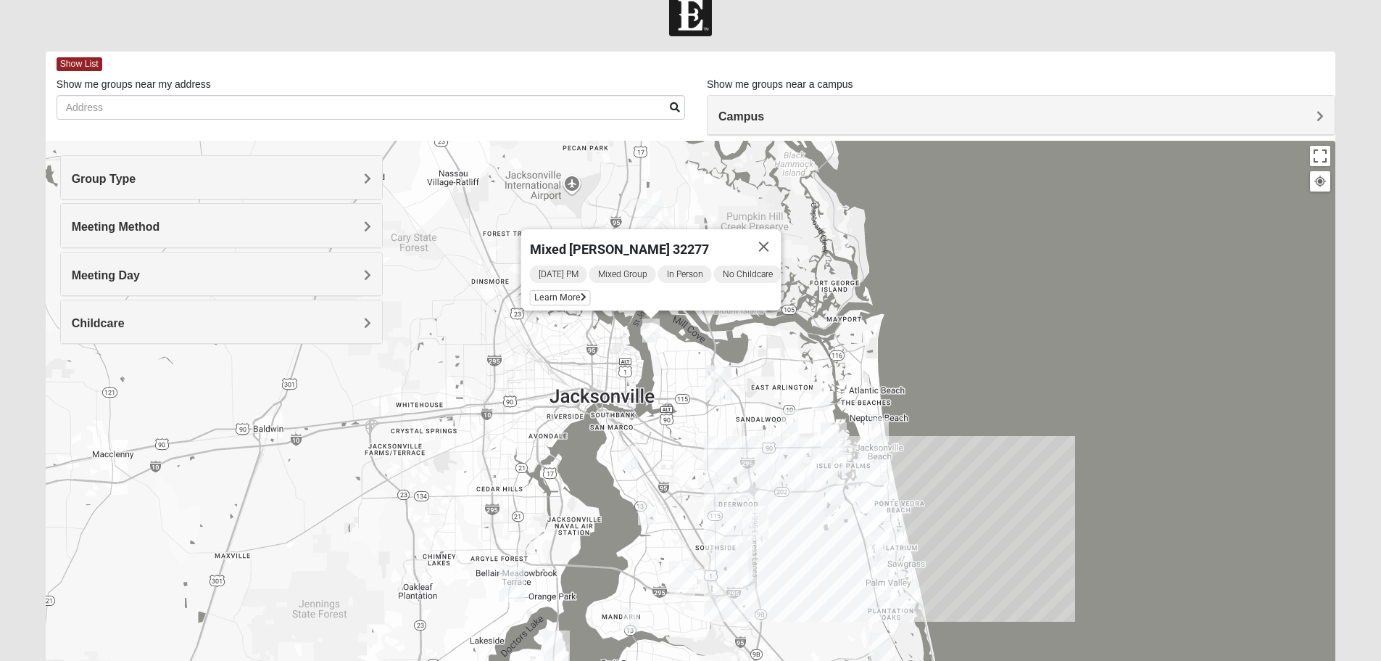
drag, startPoint x: 660, startPoint y: 290, endPoint x: 662, endPoint y: 350, distance: 59.5
click at [662, 350] on div "Mixed [PERSON_NAME] 32277 [DATE] PM Mixed Group In Person No Childcare Learn Mo…" at bounding box center [691, 431] width 1291 height 580
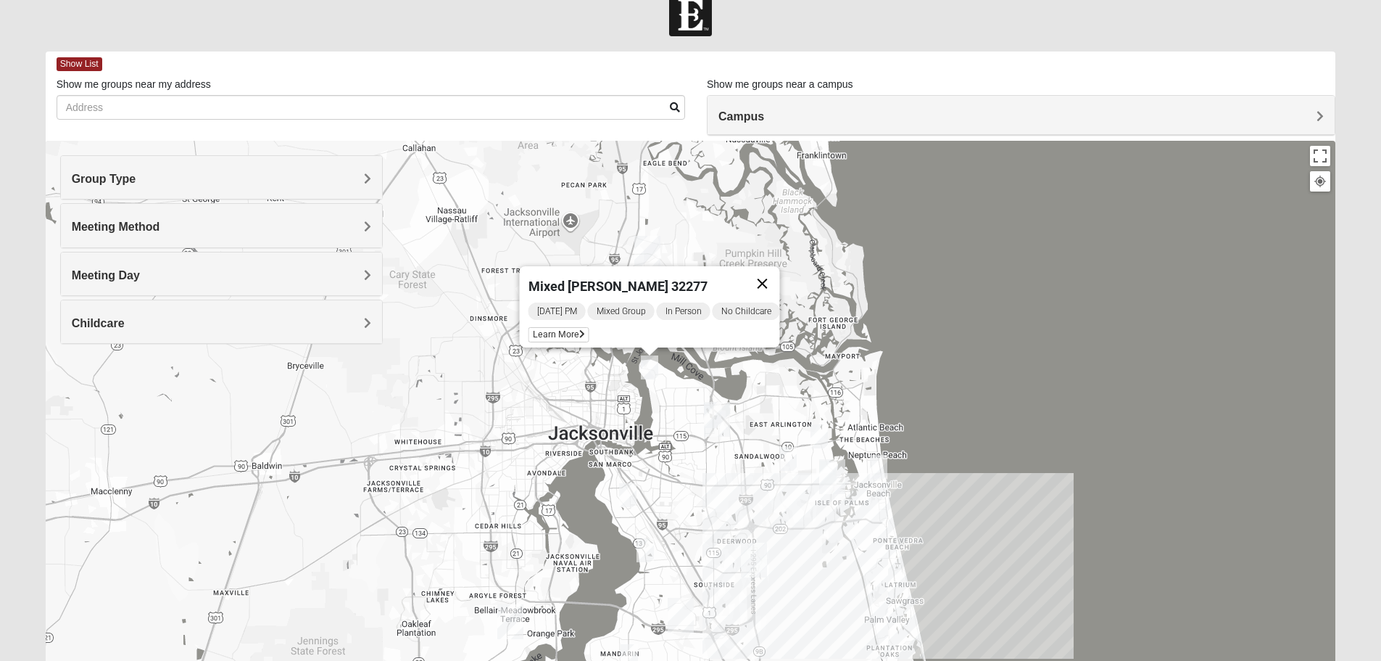
click at [772, 273] on button "Close" at bounding box center [762, 283] width 35 height 35
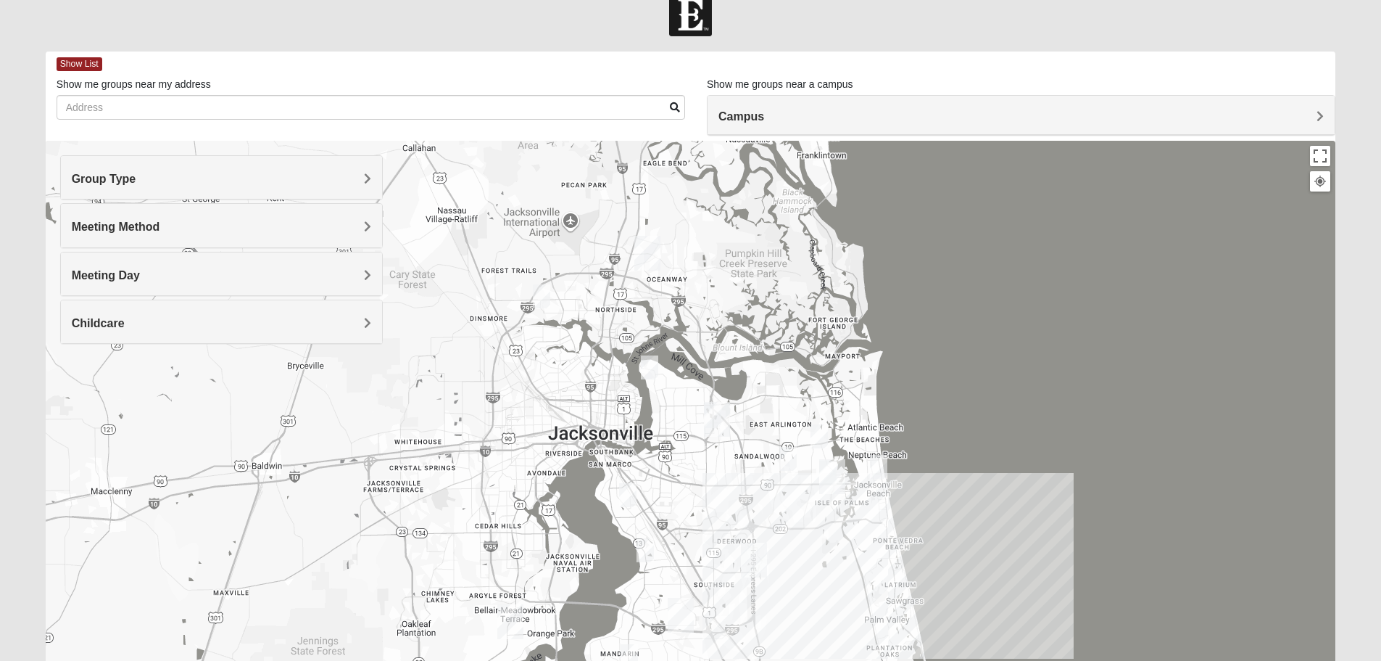
click at [544, 294] on img "Mixed Turner 32218" at bounding box center [541, 296] width 17 height 24
click at [669, 205] on button "Close" at bounding box center [654, 212] width 35 height 35
click at [816, 433] on img "Mixed Luehring 32224" at bounding box center [819, 436] width 17 height 24
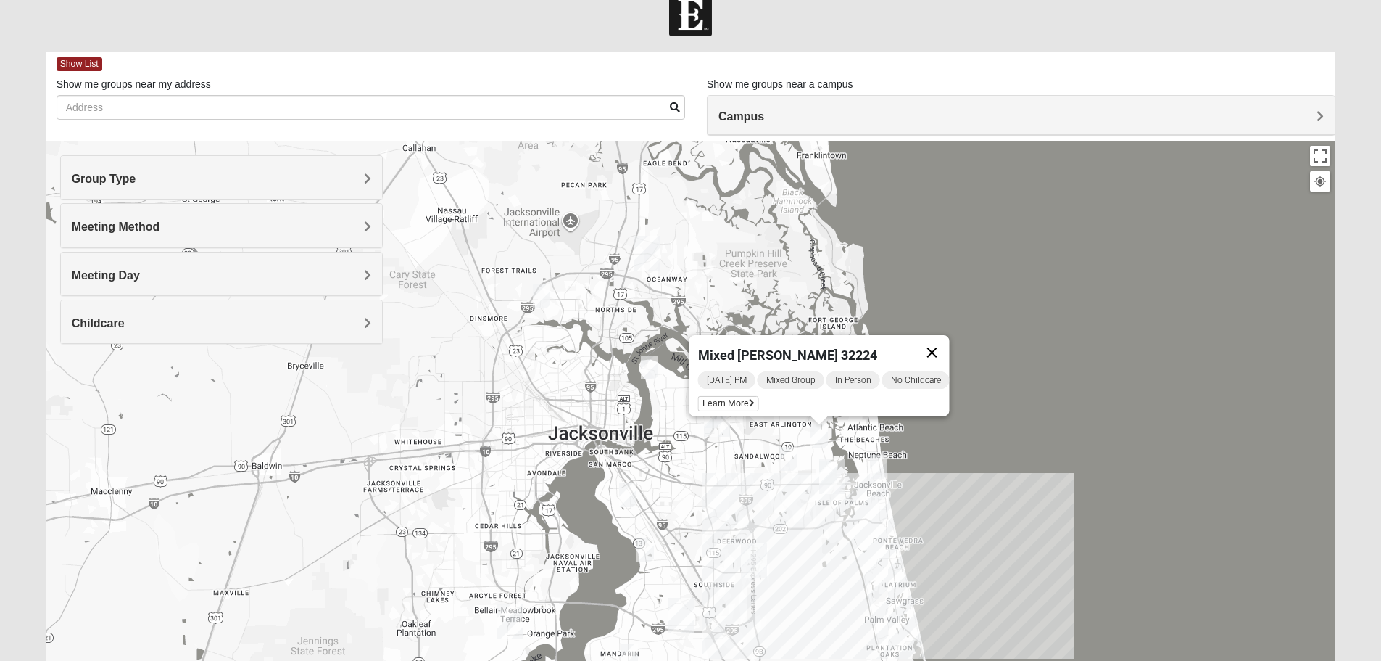
click at [945, 348] on button "Close" at bounding box center [931, 352] width 35 height 35
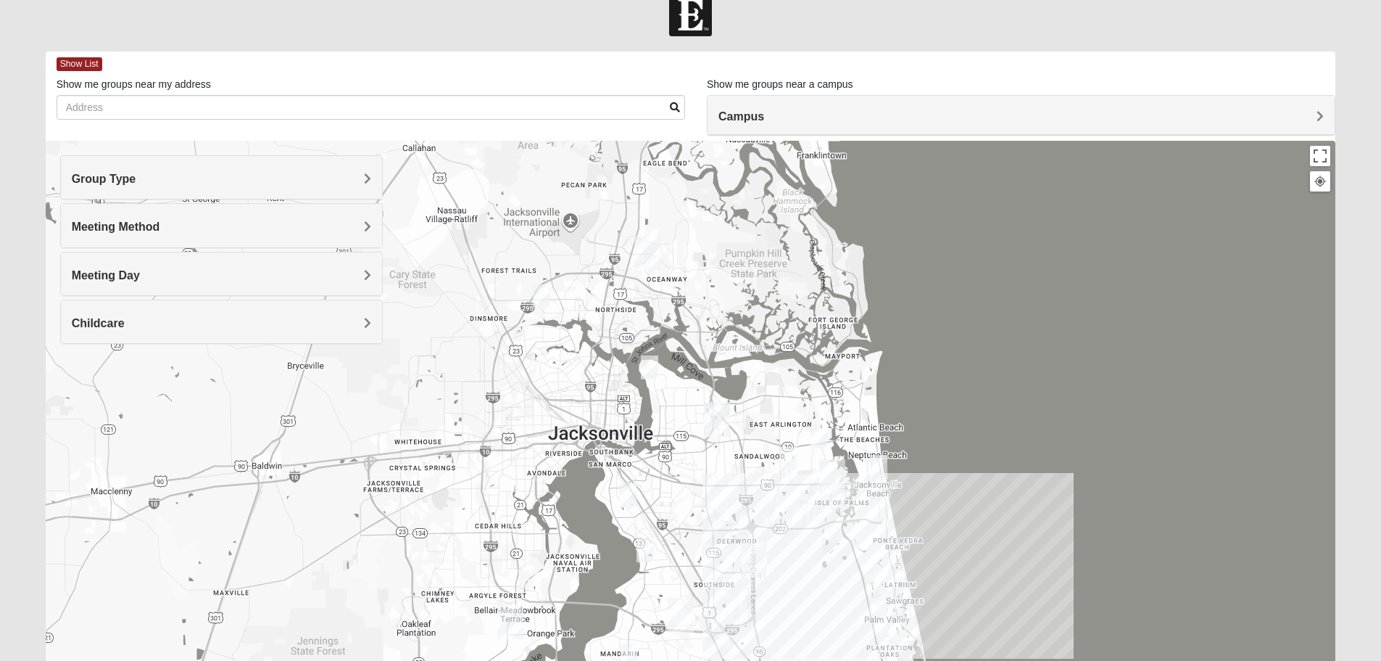
click at [882, 467] on img "Mixed Holowicki 32233" at bounding box center [878, 467] width 17 height 24
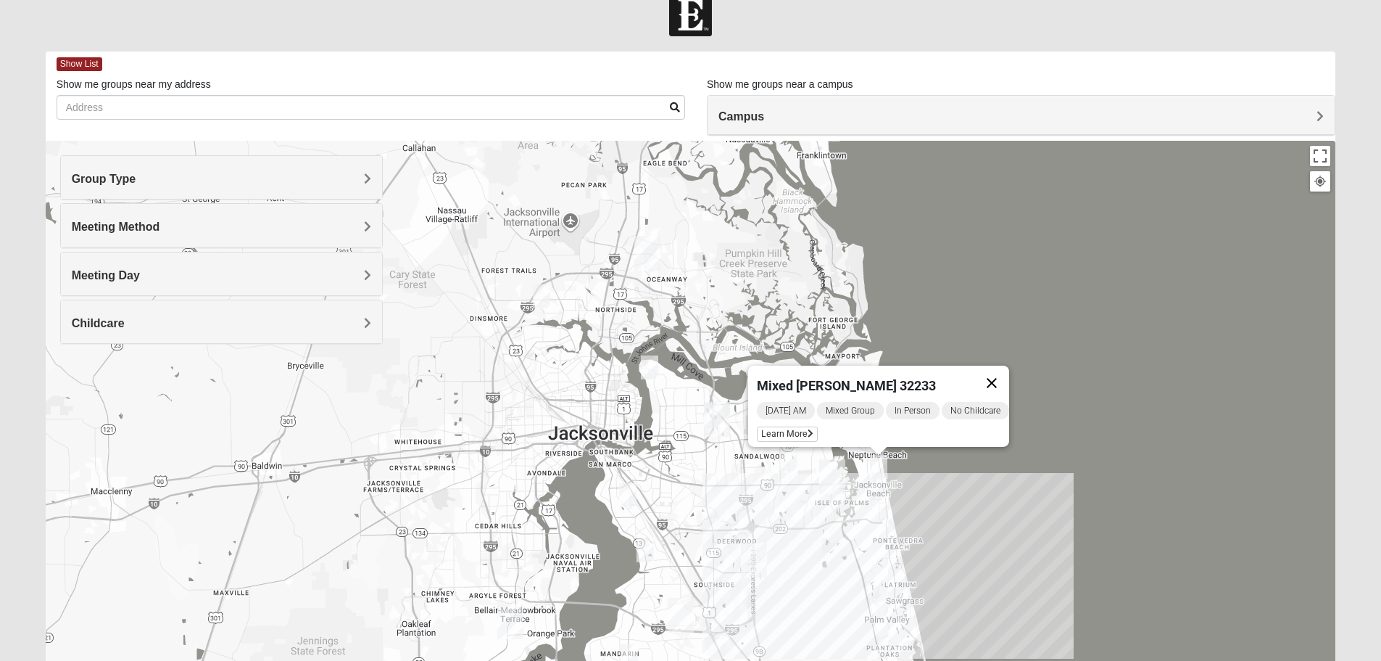
click at [1004, 367] on button "Close" at bounding box center [992, 382] width 35 height 35
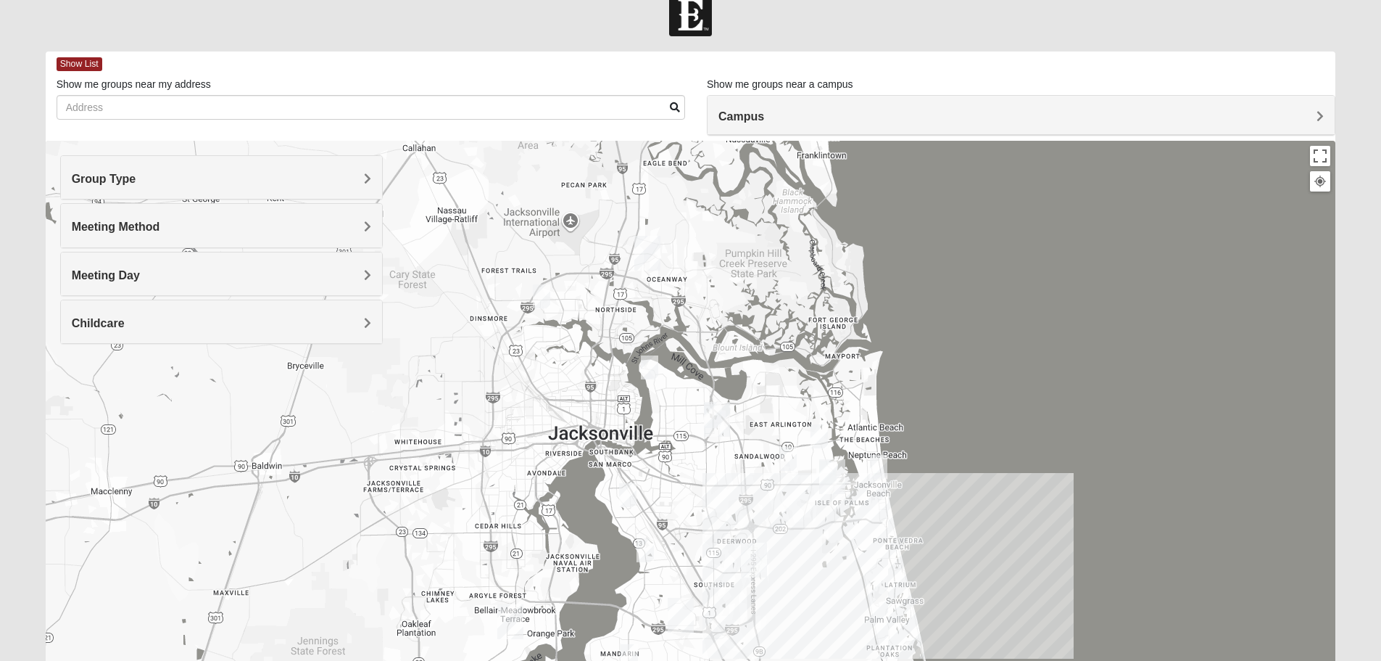
click at [791, 456] on img "Mixed Manfredi 32246" at bounding box center [788, 459] width 17 height 24
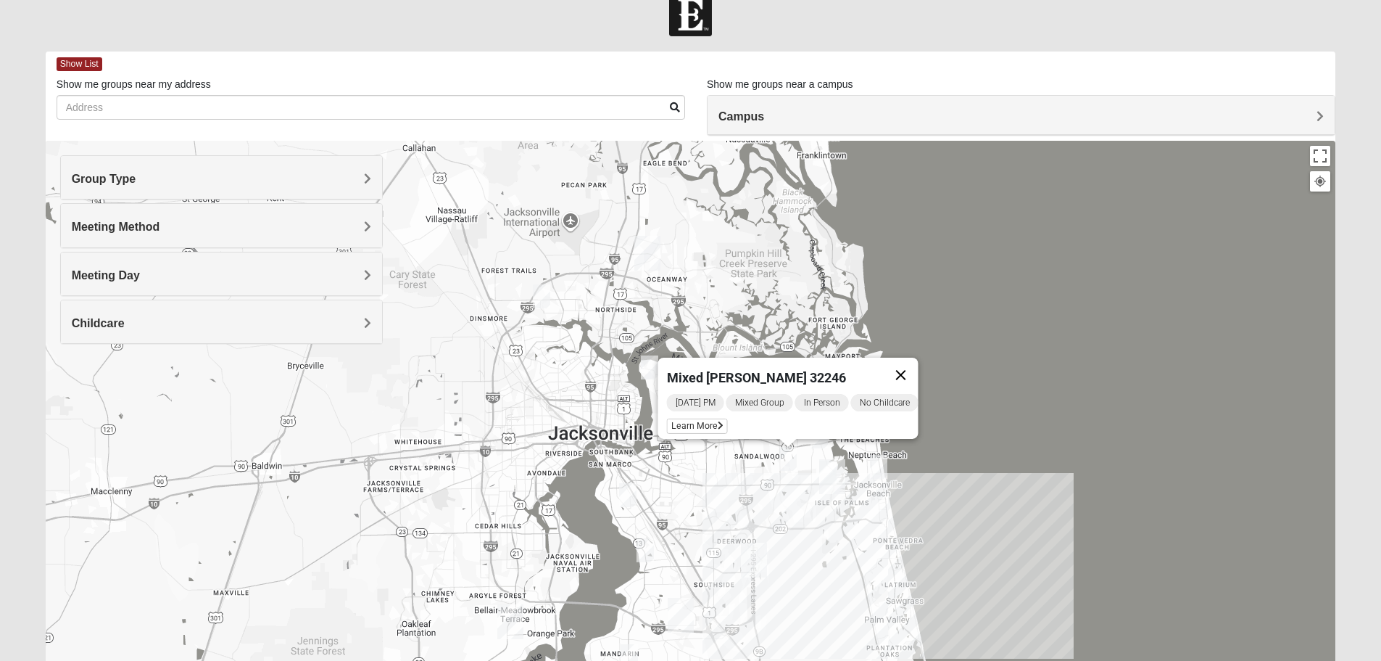
click at [907, 368] on button "Close" at bounding box center [900, 374] width 35 height 35
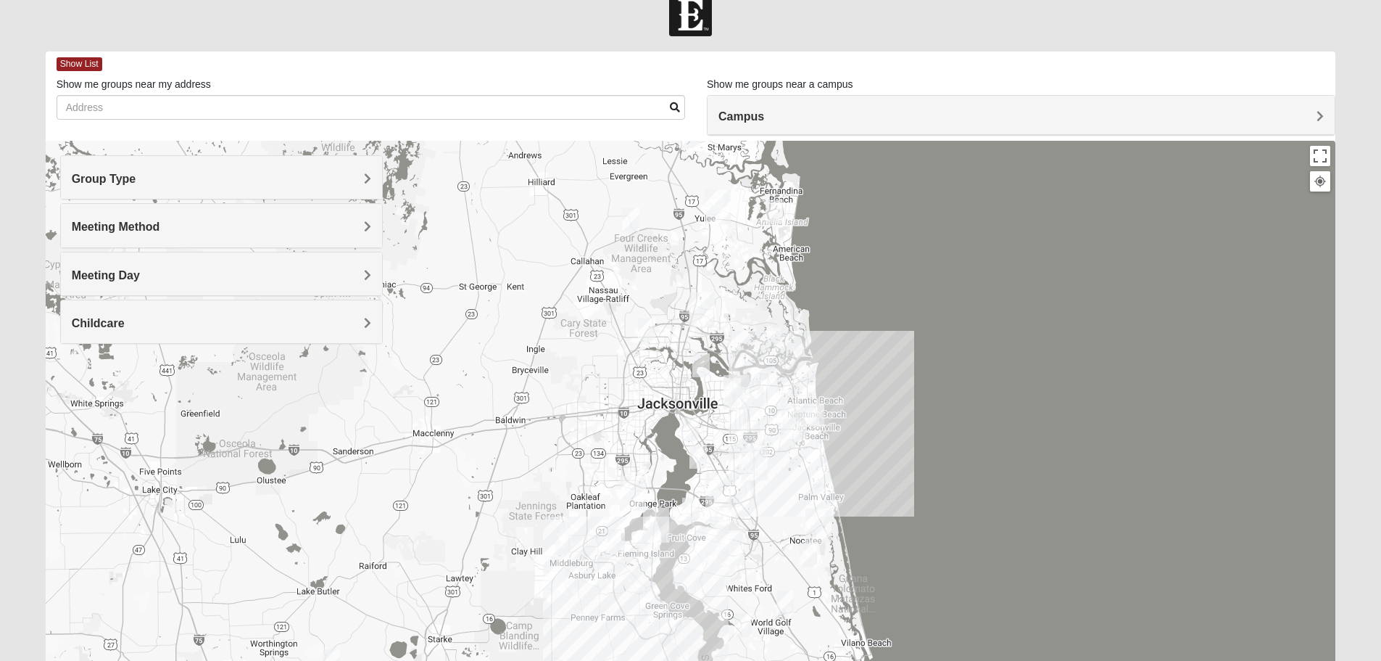
scroll to position [0, 0]
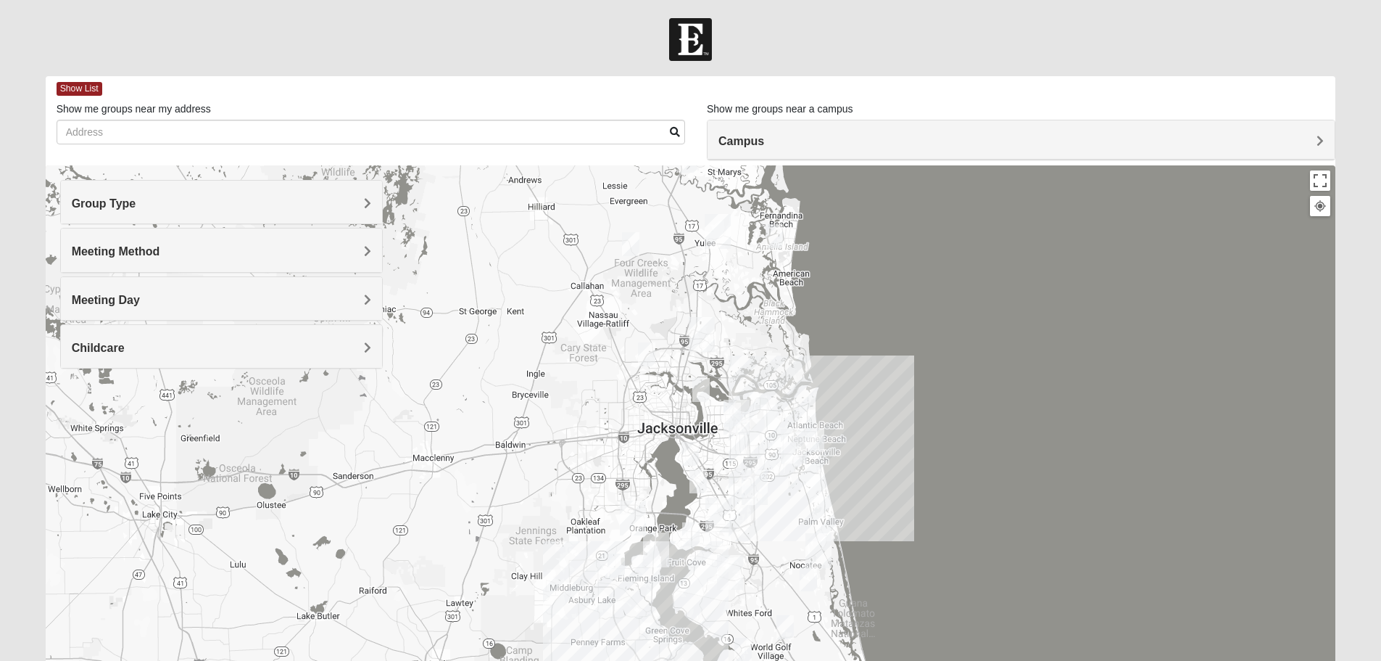
click at [629, 247] on img "Mixed Johnson 32011" at bounding box center [630, 244] width 17 height 24
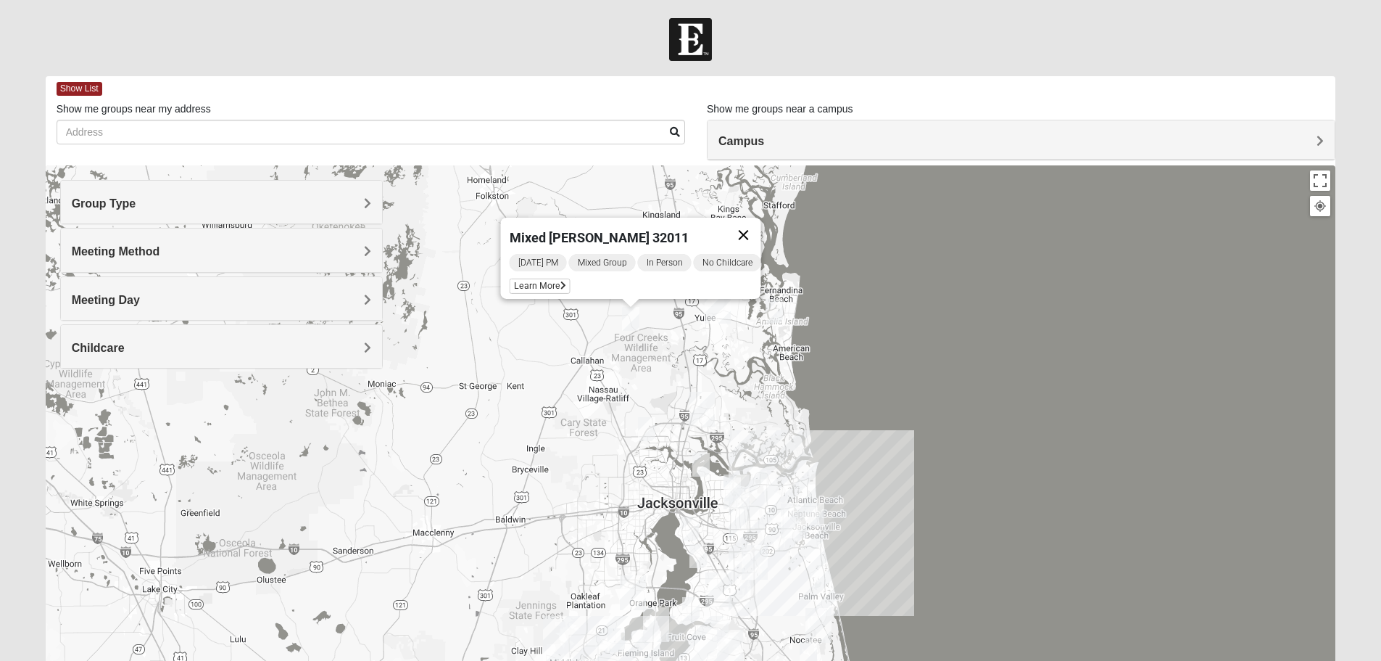
click at [754, 225] on button "Close" at bounding box center [743, 235] width 35 height 35
click at [774, 310] on img "Mixed Sanders 32034" at bounding box center [774, 311] width 17 height 24
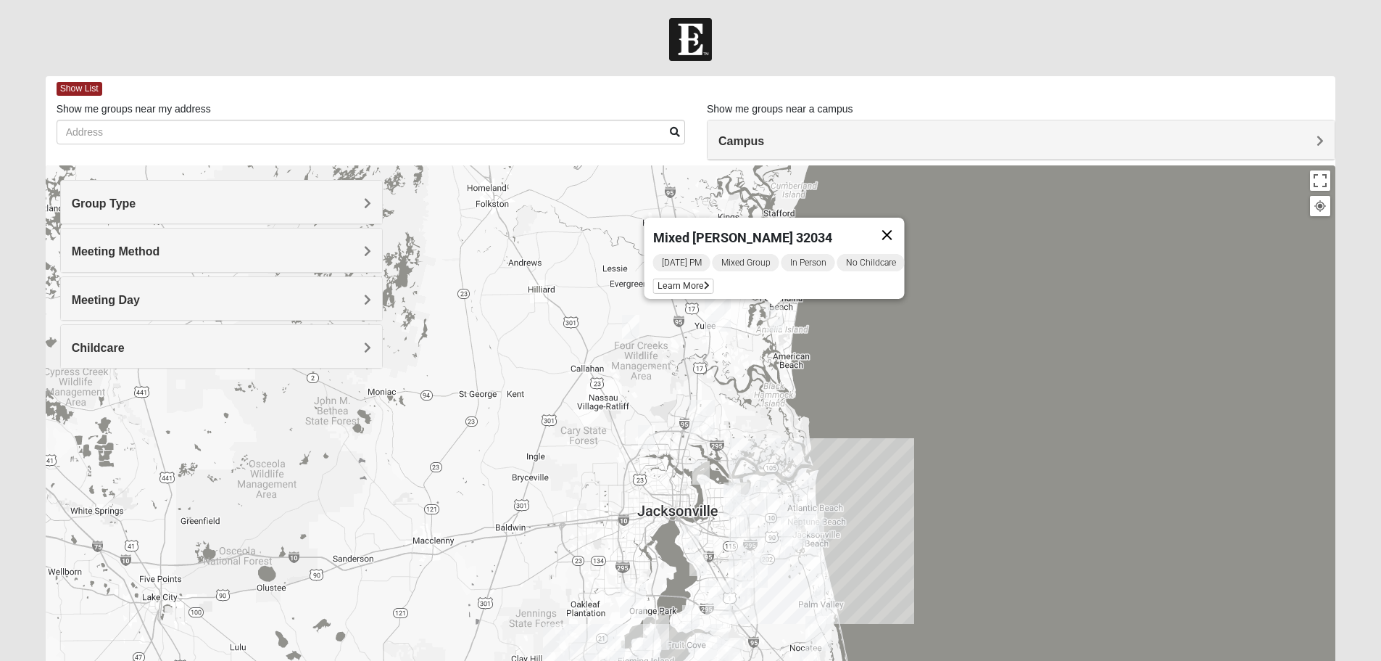
click at [896, 223] on button "Close" at bounding box center [886, 235] width 35 height 35
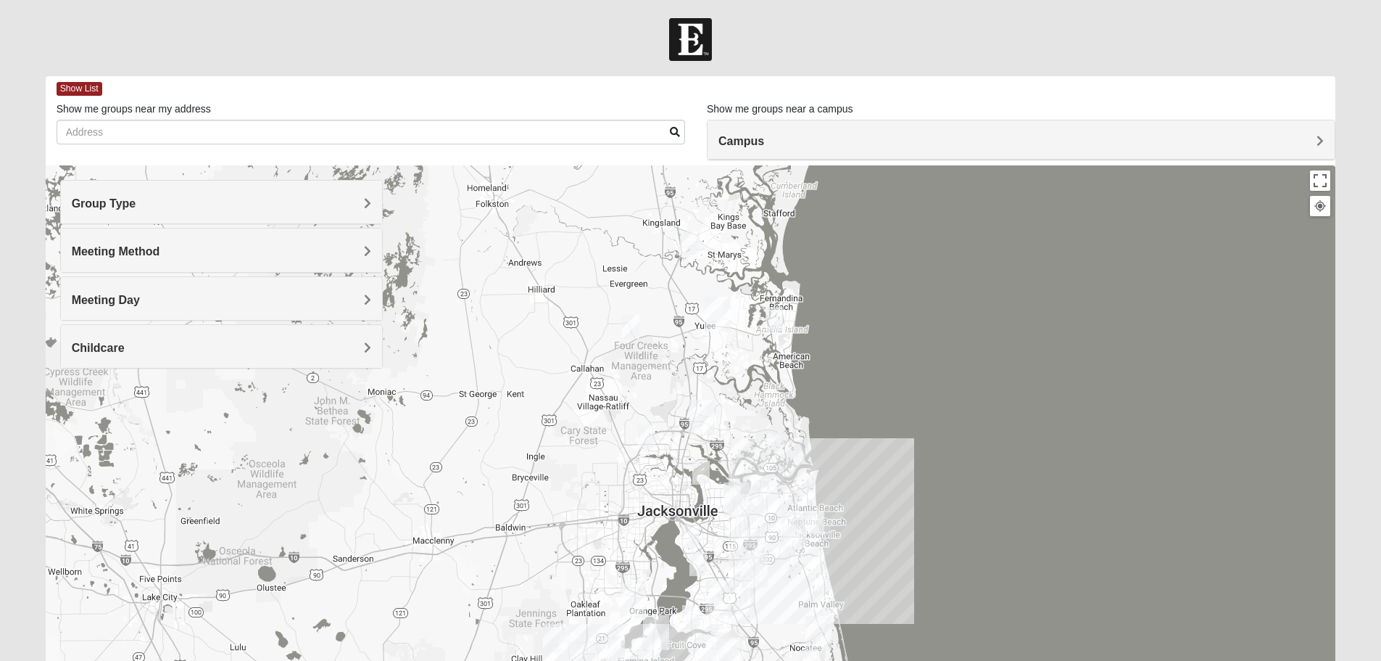
click at [694, 244] on img "Mixed Perreault 31558" at bounding box center [688, 243] width 17 height 24
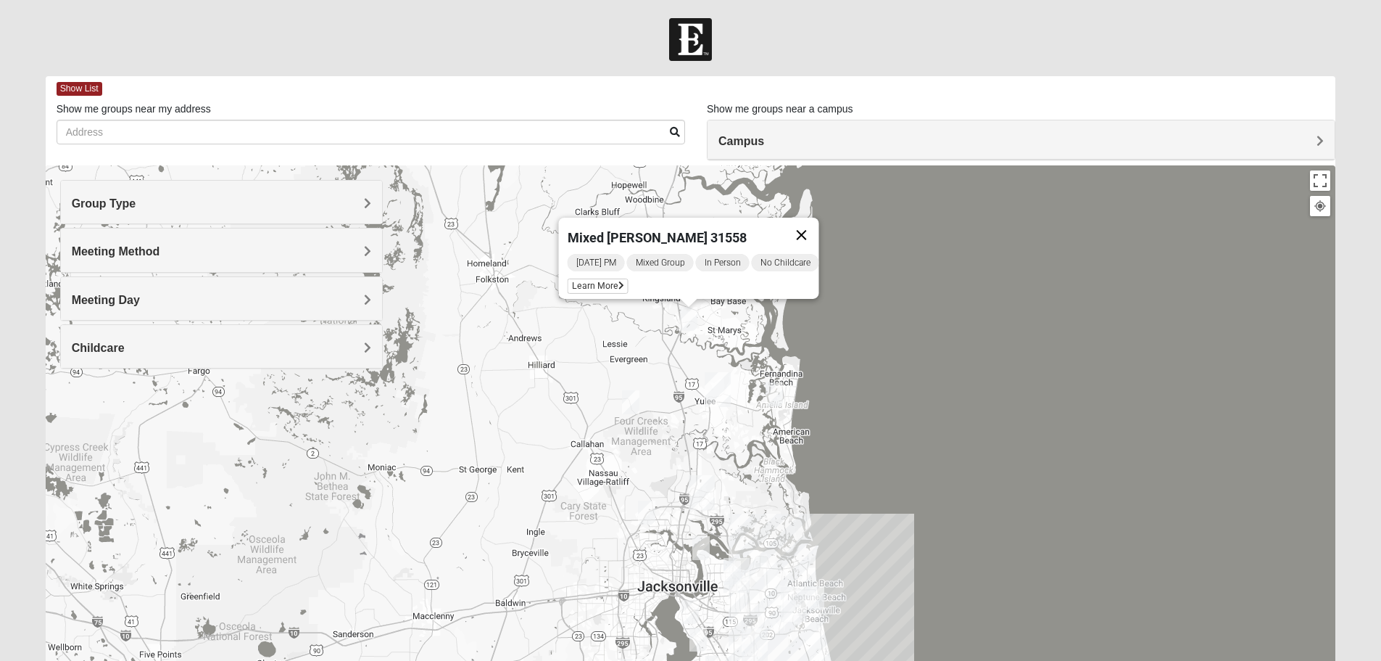
click at [805, 230] on button "Close" at bounding box center [801, 235] width 35 height 35
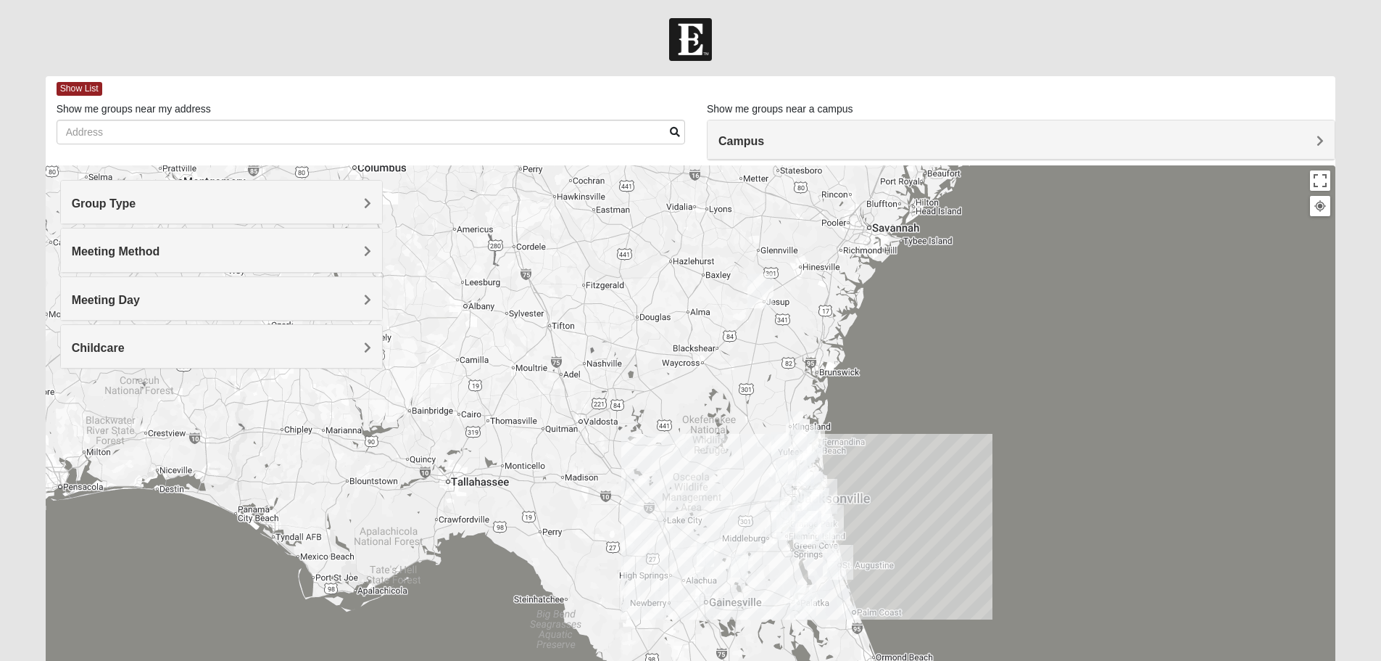
click at [744, 562] on img "Mixed Wolfe 32091" at bounding box center [739, 565] width 17 height 24
click at [705, 555] on img "Mixed Belle Oaks Barn 32622" at bounding box center [705, 554] width 17 height 24
click at [740, 563] on img "Mixed Wolfe 32091" at bounding box center [739, 565] width 17 height 24
click at [710, 556] on img "Mixed Belle Oaks Barn 32622" at bounding box center [705, 554] width 17 height 24
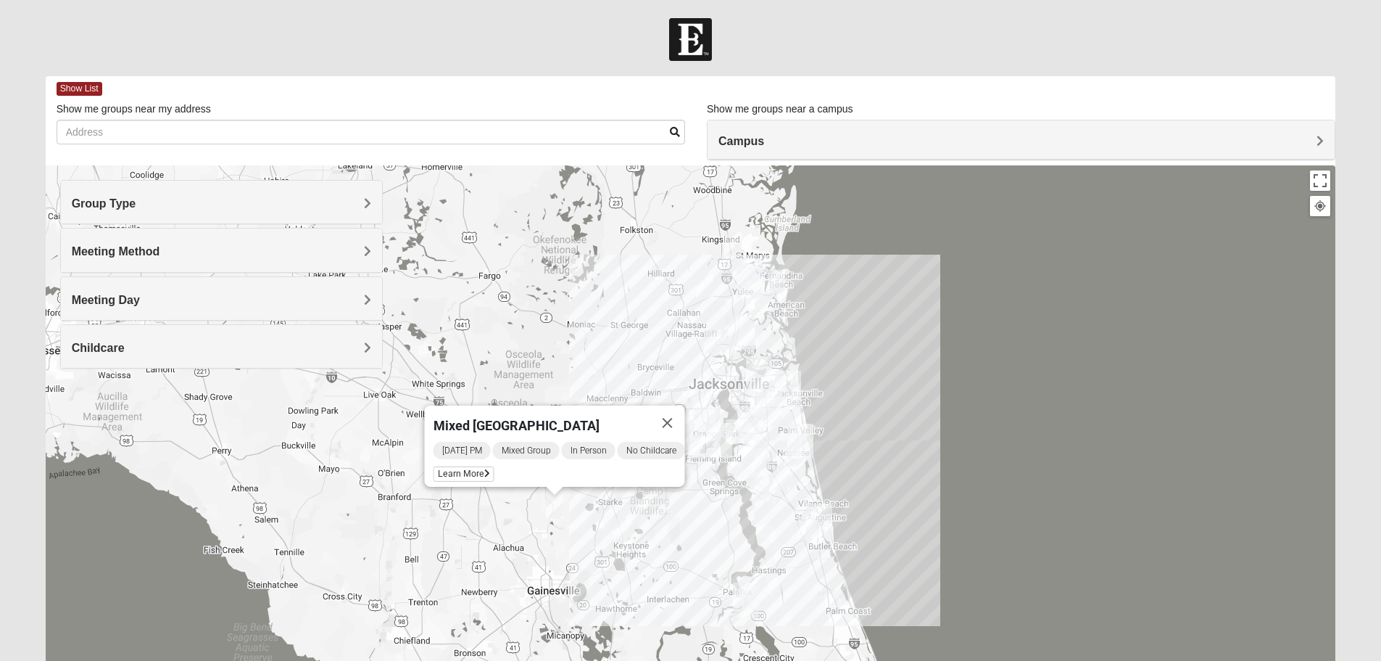
click at [805, 529] on img "Mixed McClellan 32086" at bounding box center [806, 528] width 17 height 24
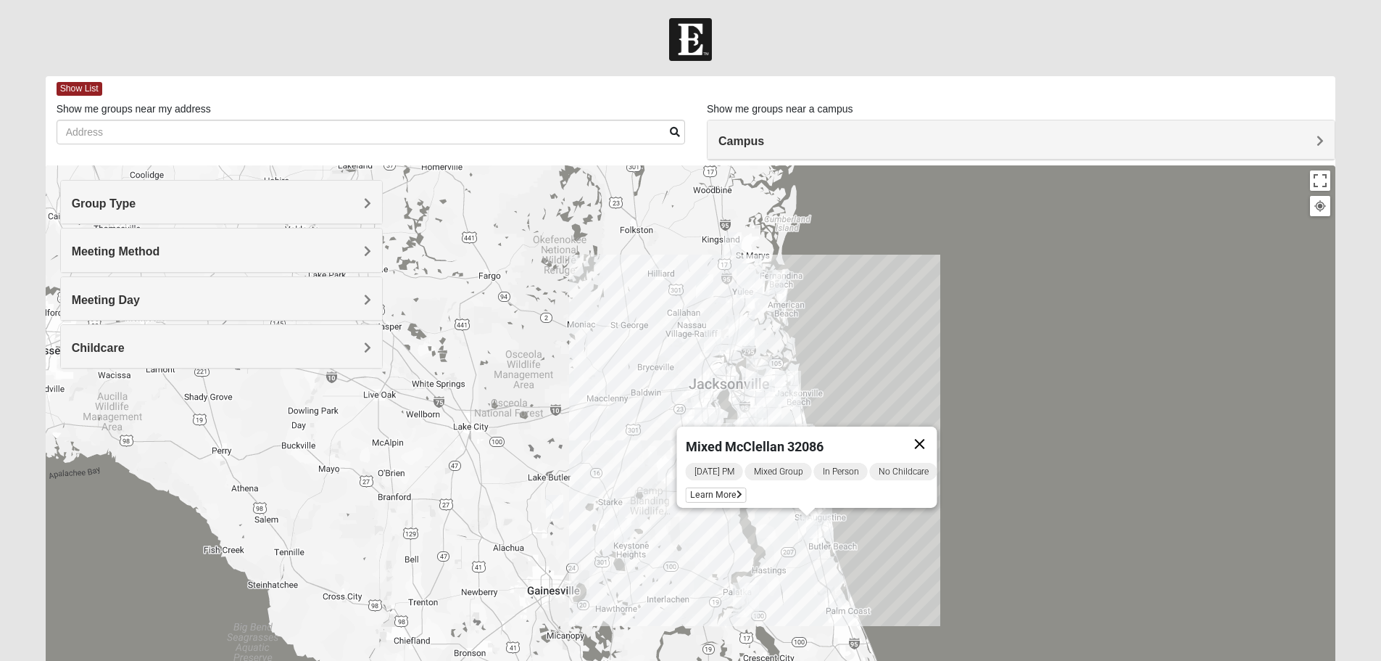
click at [934, 435] on button "Close" at bounding box center [919, 443] width 35 height 35
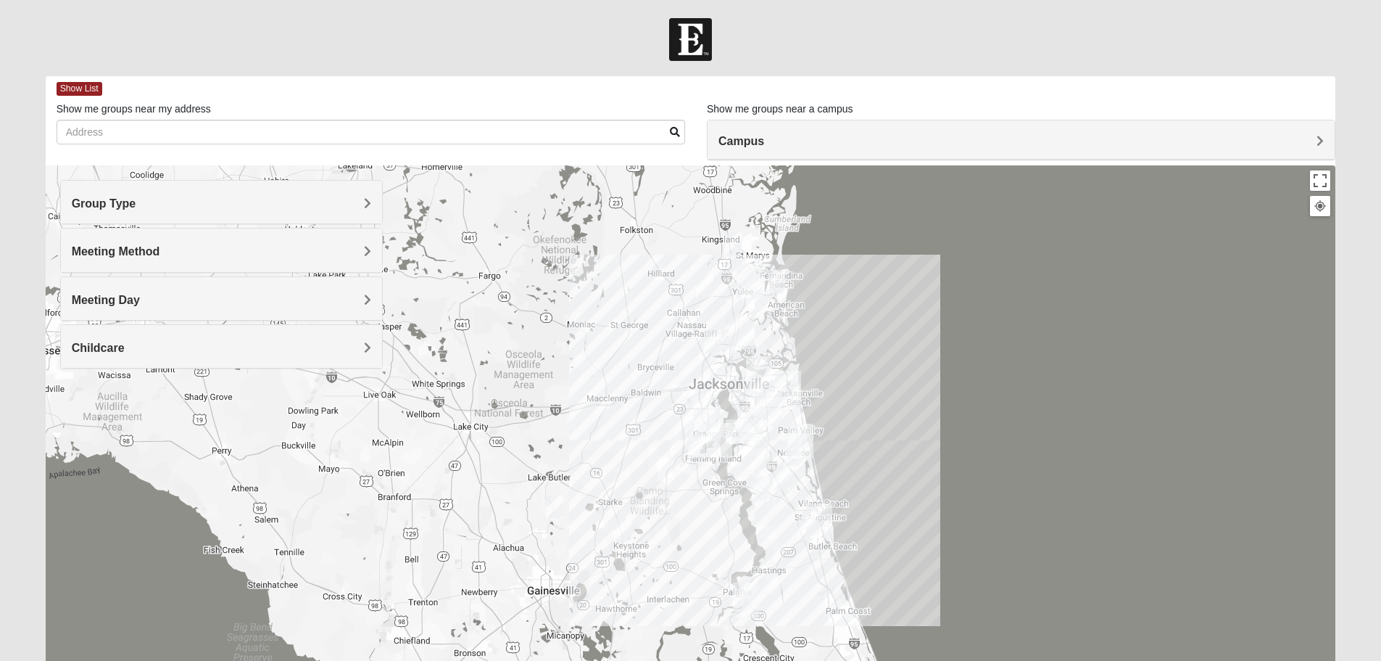
click at [764, 492] on img "Mixed Kruse 32092" at bounding box center [760, 488] width 17 height 24
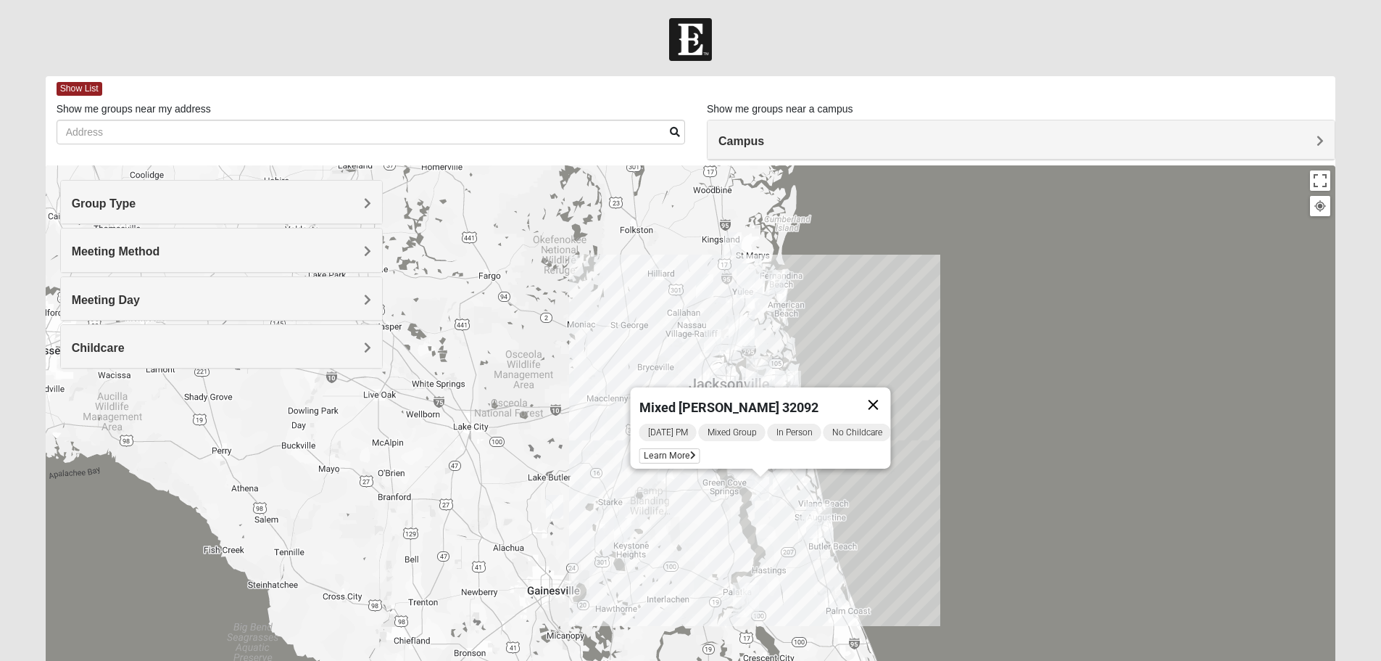
click at [878, 399] on button "Close" at bounding box center [873, 404] width 35 height 35
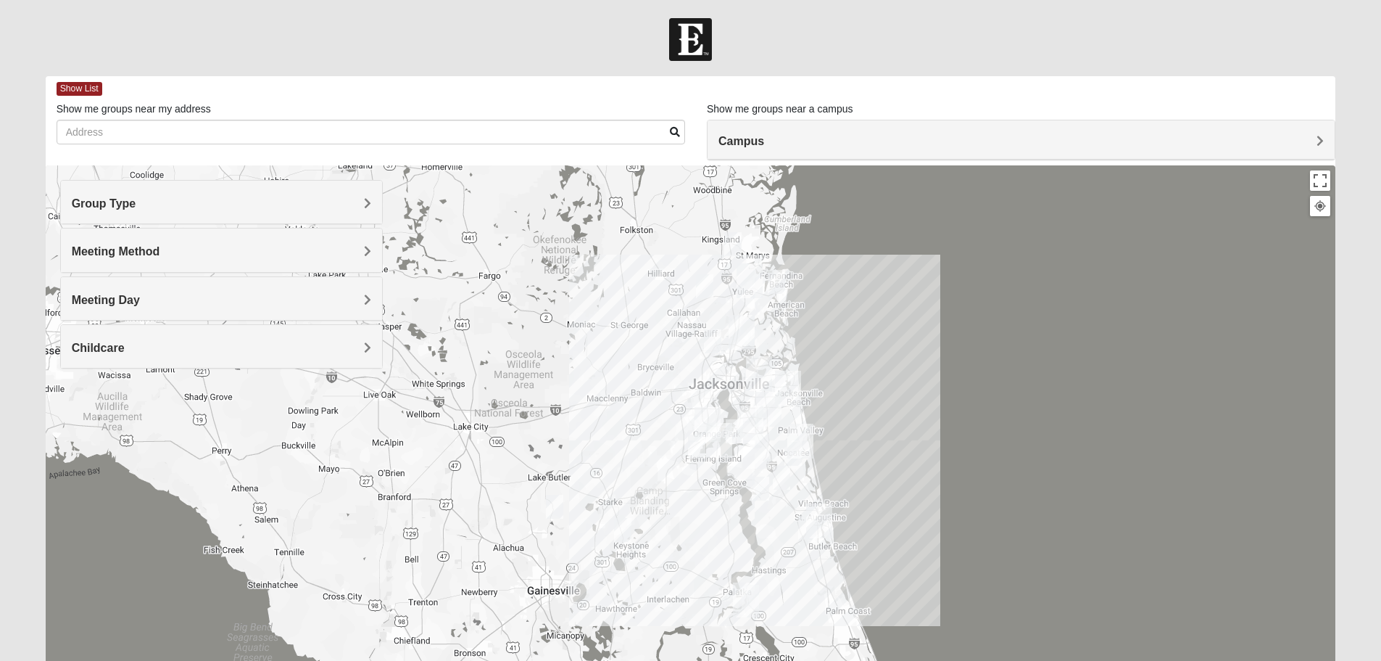
click at [782, 476] on img "Mixed Owen/Monk 32095" at bounding box center [781, 478] width 17 height 24
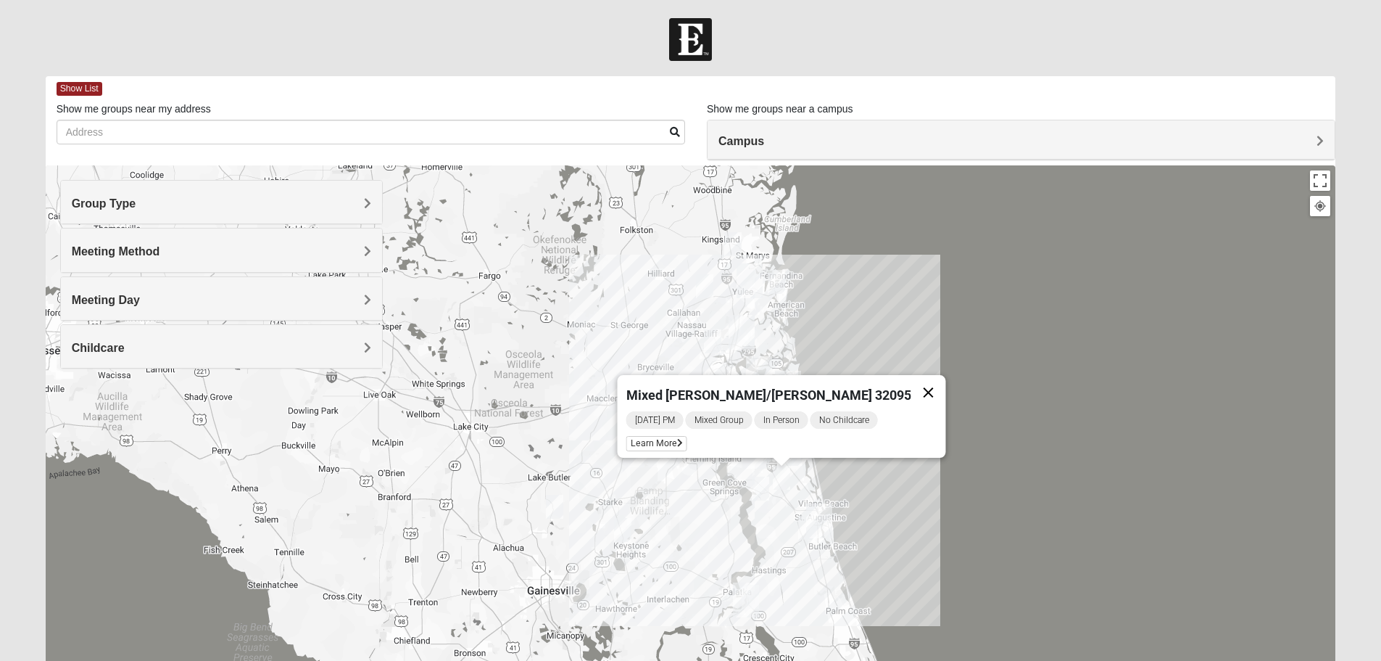
click at [911, 386] on button "Close" at bounding box center [928, 392] width 35 height 35
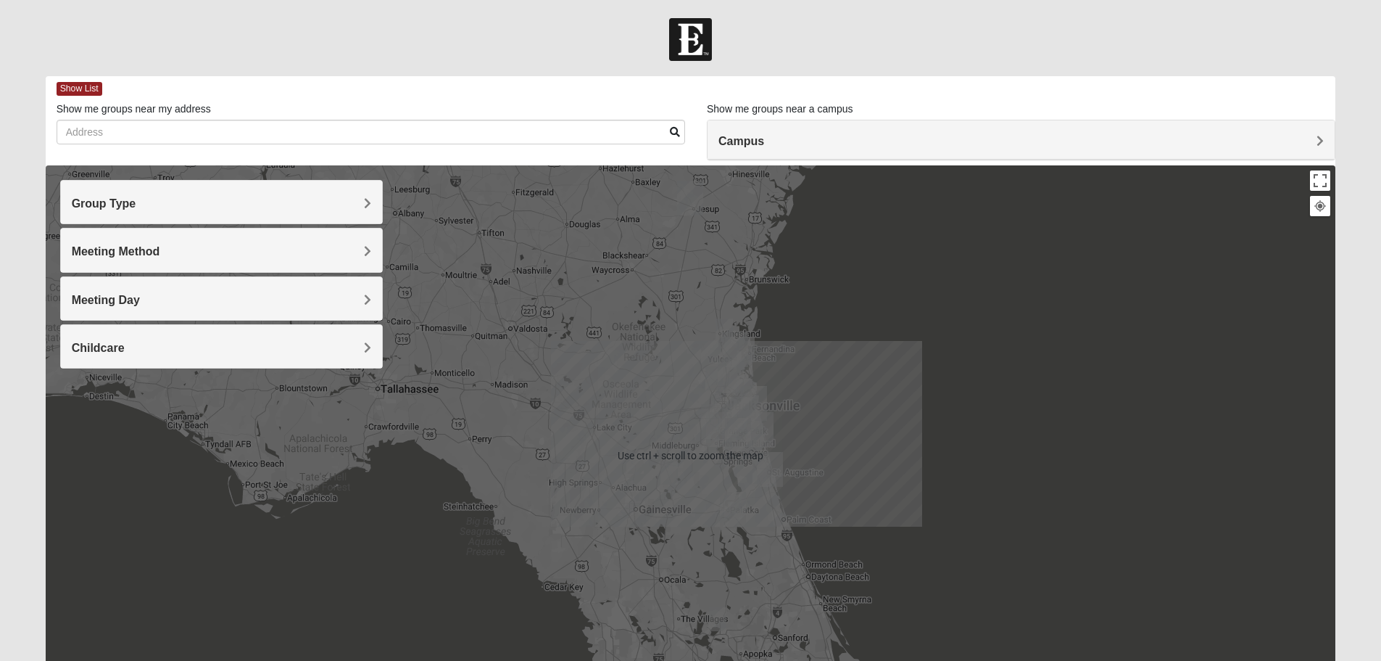
click at [634, 400] on div "To navigate, press the arrow keys." at bounding box center [691, 455] width 1291 height 580
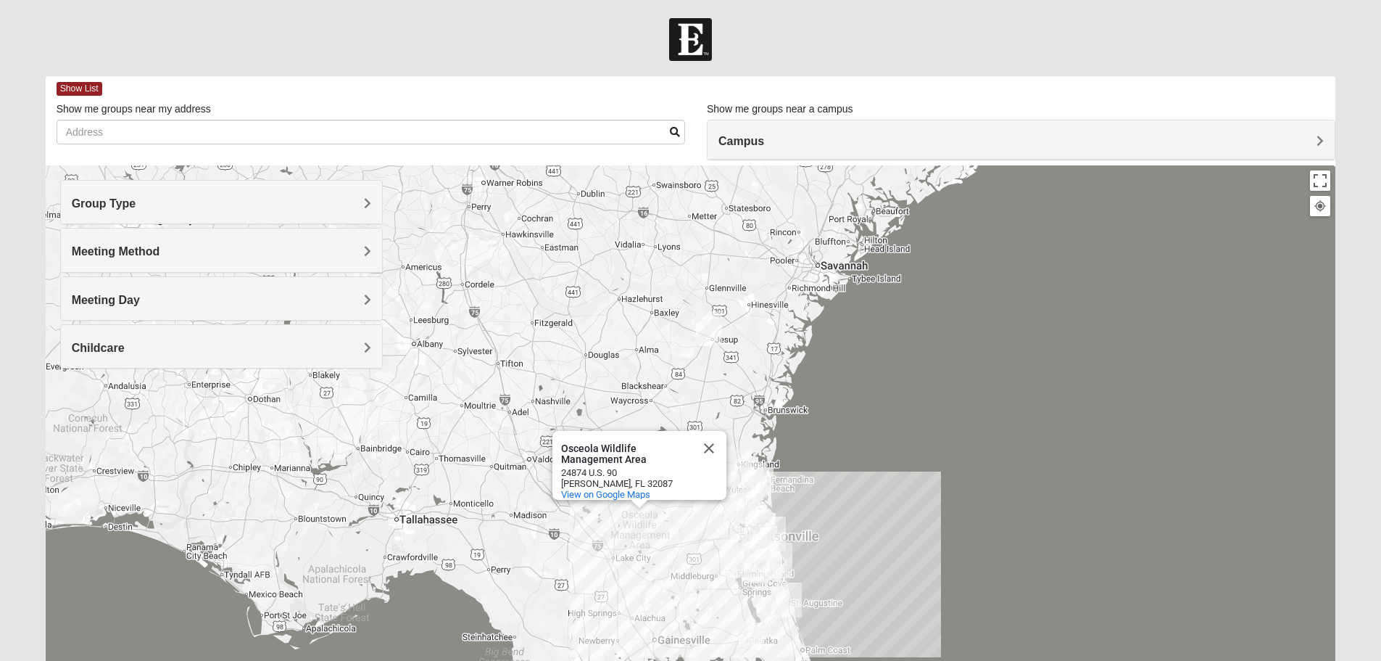
drag, startPoint x: 869, startPoint y: 302, endPoint x: 890, endPoint y: 437, distance: 136.5
click at [890, 437] on div "Osceola Wildlife Management Area Osceola Wildlife Management Area 24874 U.S. [G…" at bounding box center [691, 455] width 1291 height 580
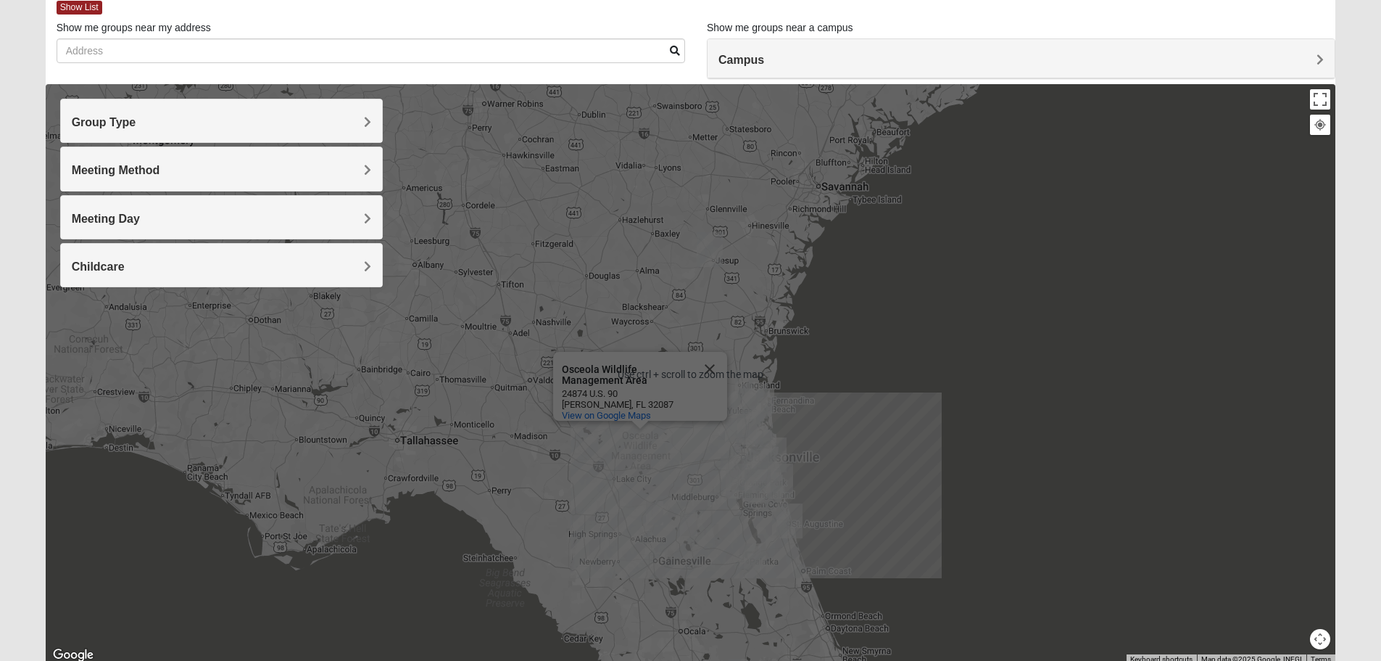
scroll to position [138, 0]
